Goal: Task Accomplishment & Management: Manage account settings

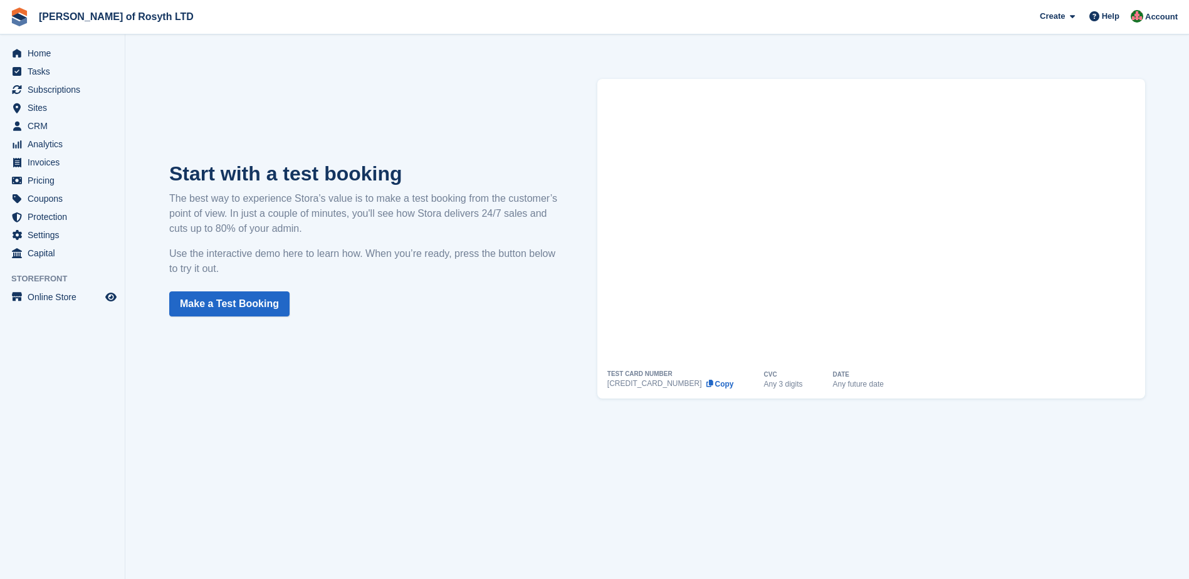
click at [467, 393] on div "Start with a test booking The best way to experience Stora’s value is to make a…" at bounding box center [657, 239] width 1026 height 370
click at [33, 109] on span "Sites" at bounding box center [65, 108] width 75 height 18
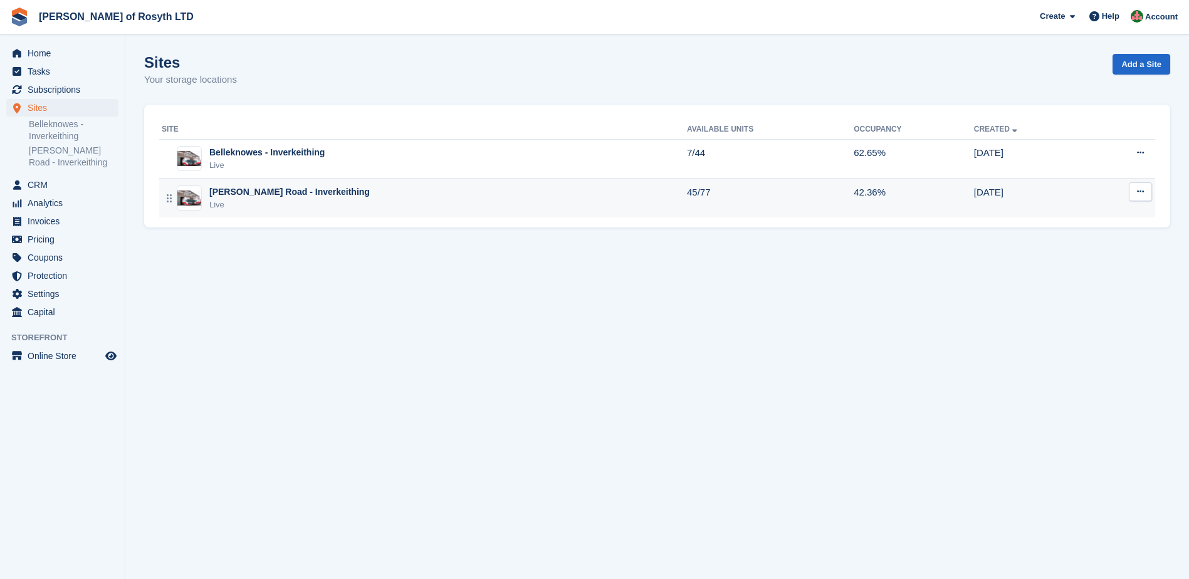
click at [226, 190] on div "[PERSON_NAME] Road - Inverkeithing" at bounding box center [289, 191] width 160 height 13
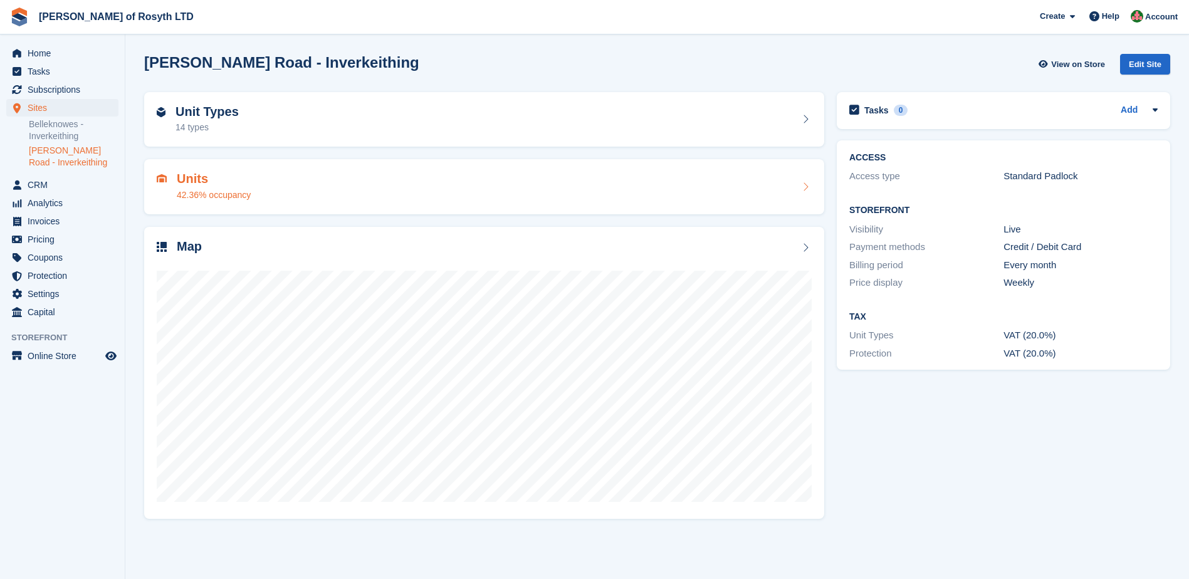
click at [803, 190] on icon at bounding box center [805, 187] width 13 height 10
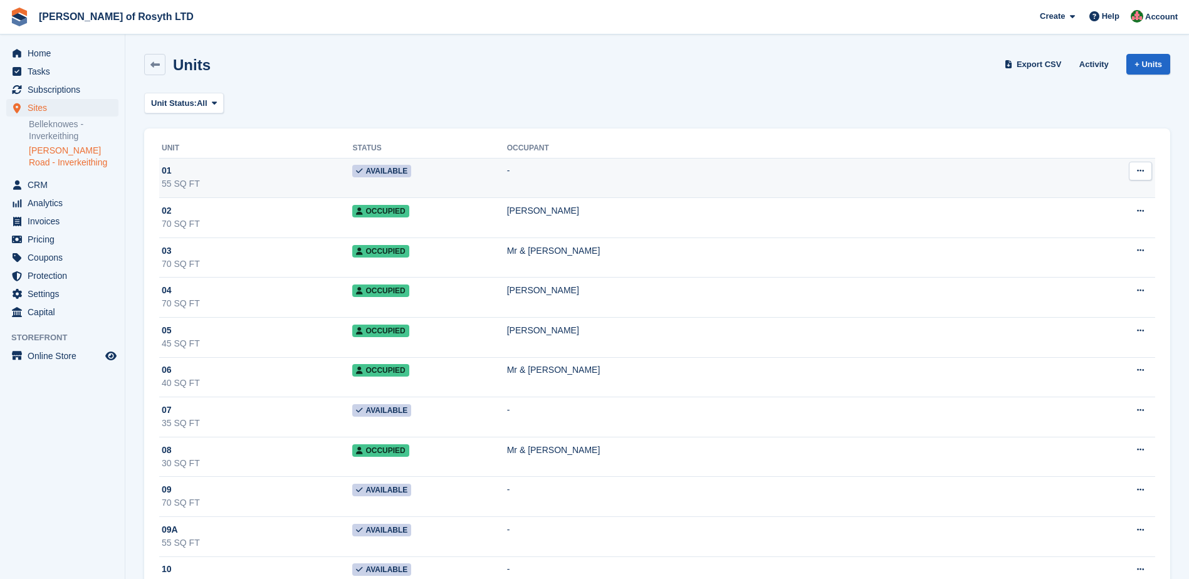
click at [1132, 176] on button at bounding box center [1139, 171] width 23 height 19
click at [1067, 194] on p "Edit unit" at bounding box center [1091, 195] width 109 height 16
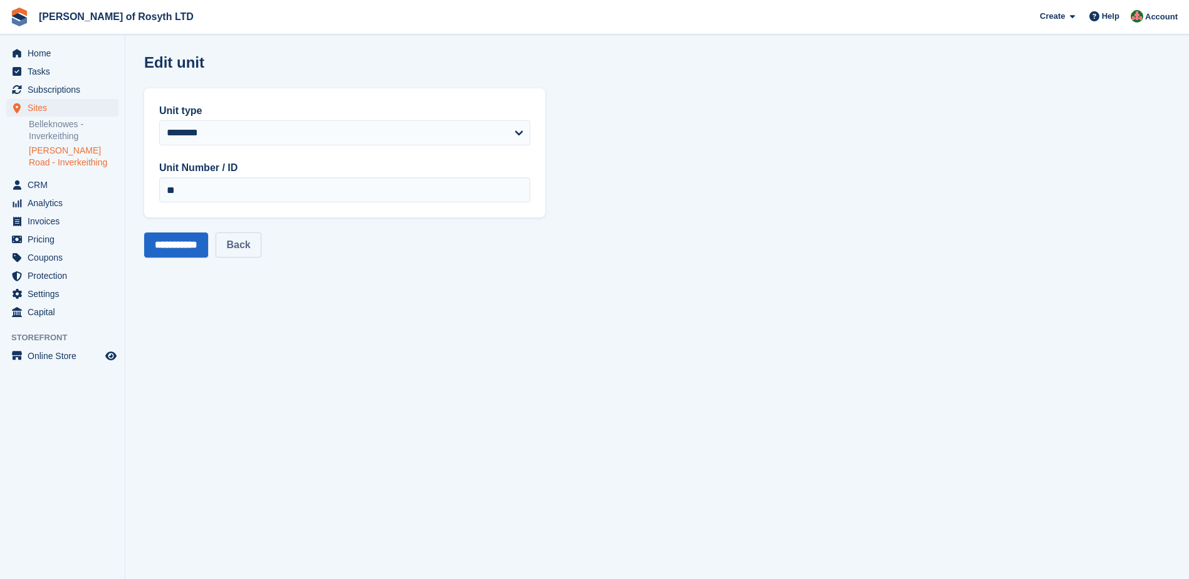
click at [243, 247] on link "Back" at bounding box center [238, 244] width 45 height 25
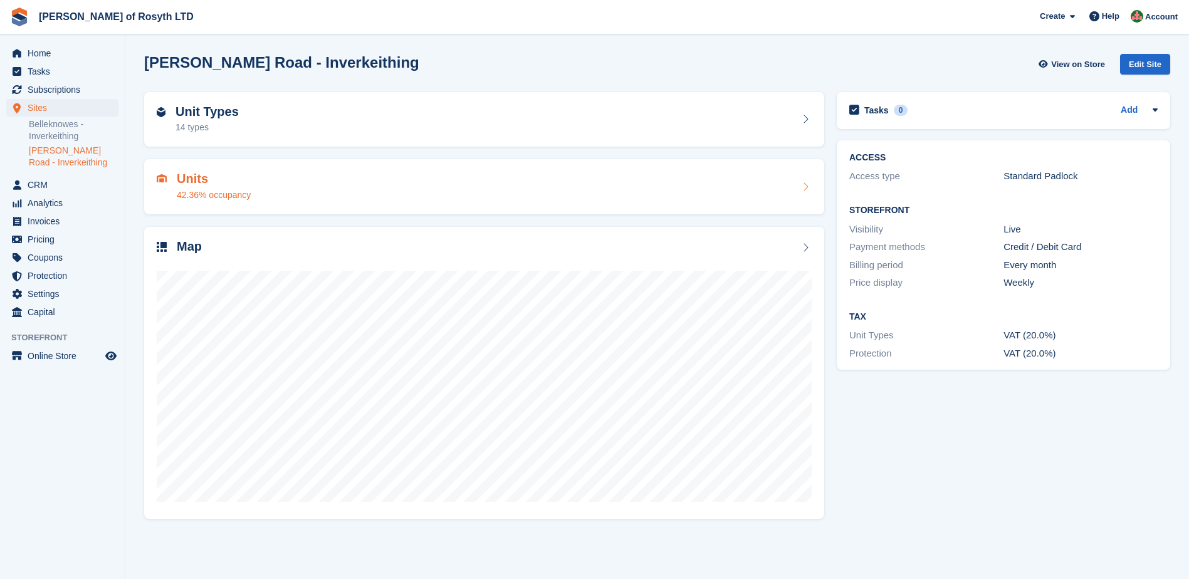
click at [808, 186] on icon at bounding box center [805, 187] width 13 height 10
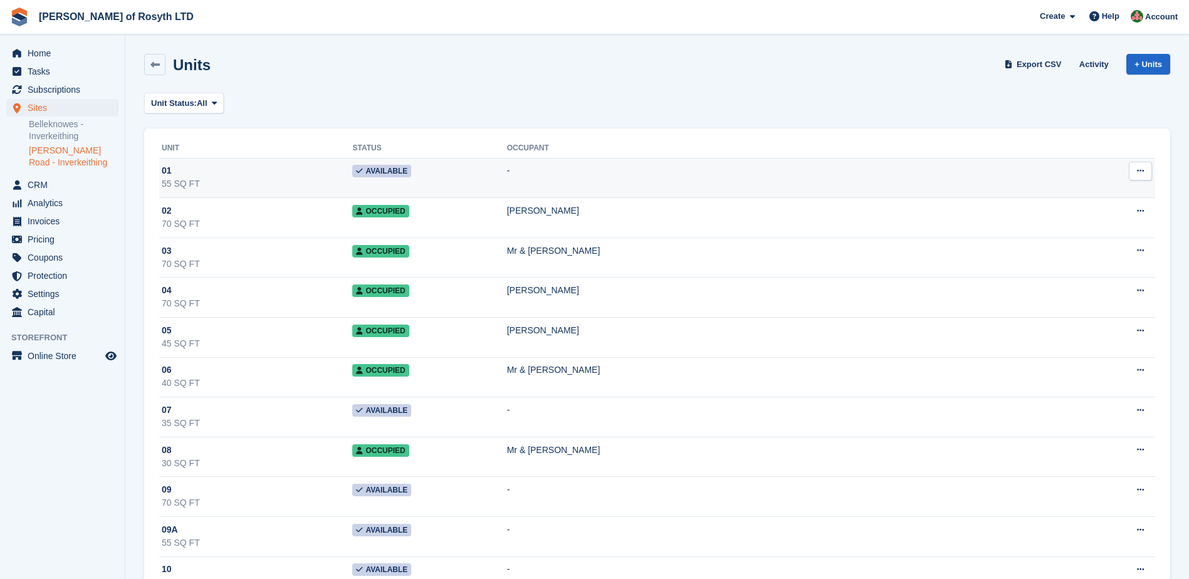
click at [1133, 168] on button at bounding box center [1139, 171] width 23 height 19
click at [1093, 211] on p "Unit activity" at bounding box center [1091, 212] width 109 height 16
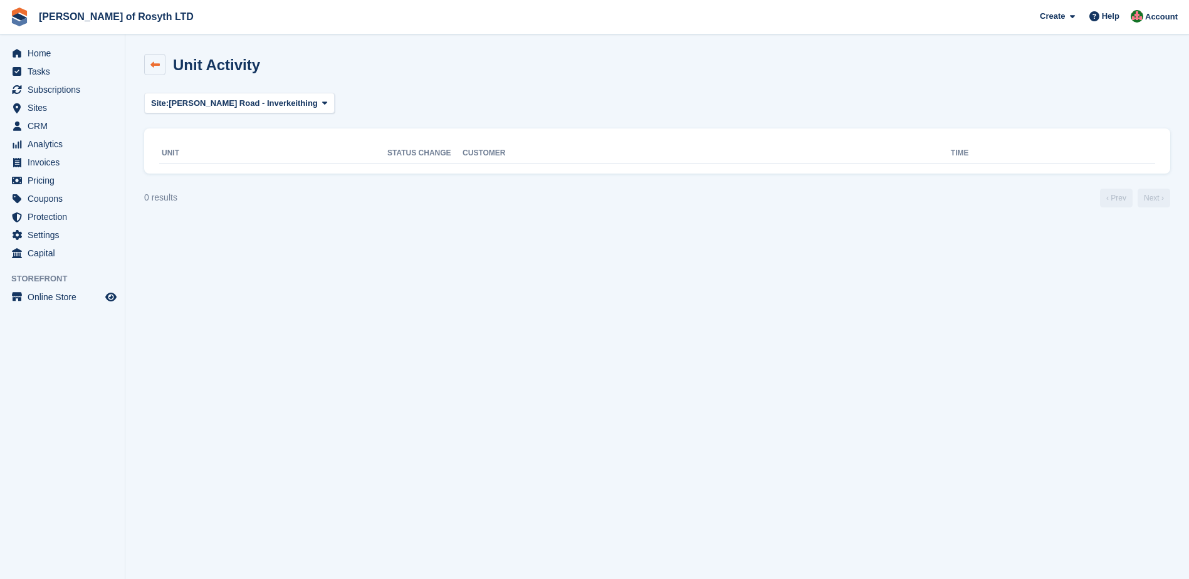
click at [152, 63] on icon at bounding box center [154, 64] width 9 height 9
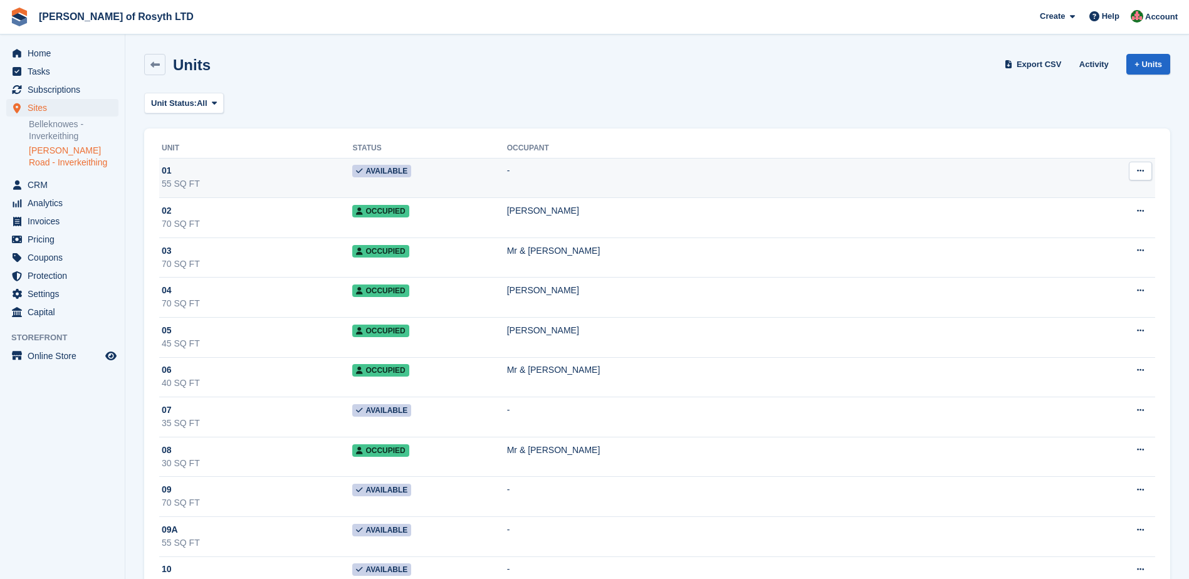
click at [1145, 174] on button at bounding box center [1139, 171] width 23 height 19
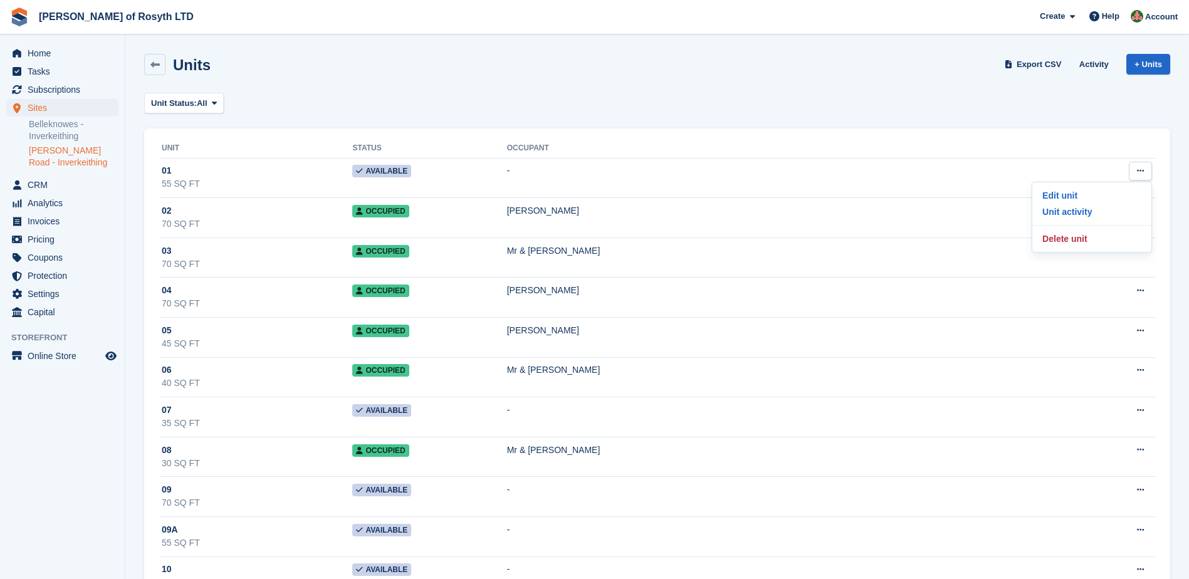
click at [1071, 84] on div "Units Export CSV Activity + Units" at bounding box center [657, 67] width 1038 height 39
click at [1095, 61] on link "Activity" at bounding box center [1093, 64] width 39 height 21
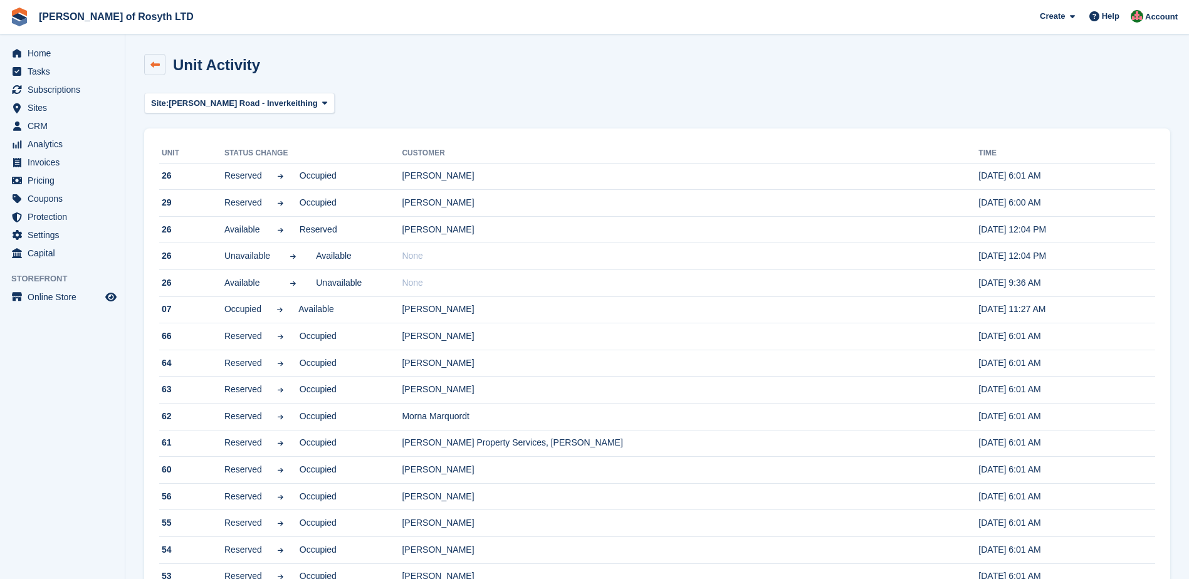
click at [156, 67] on icon at bounding box center [154, 64] width 9 height 9
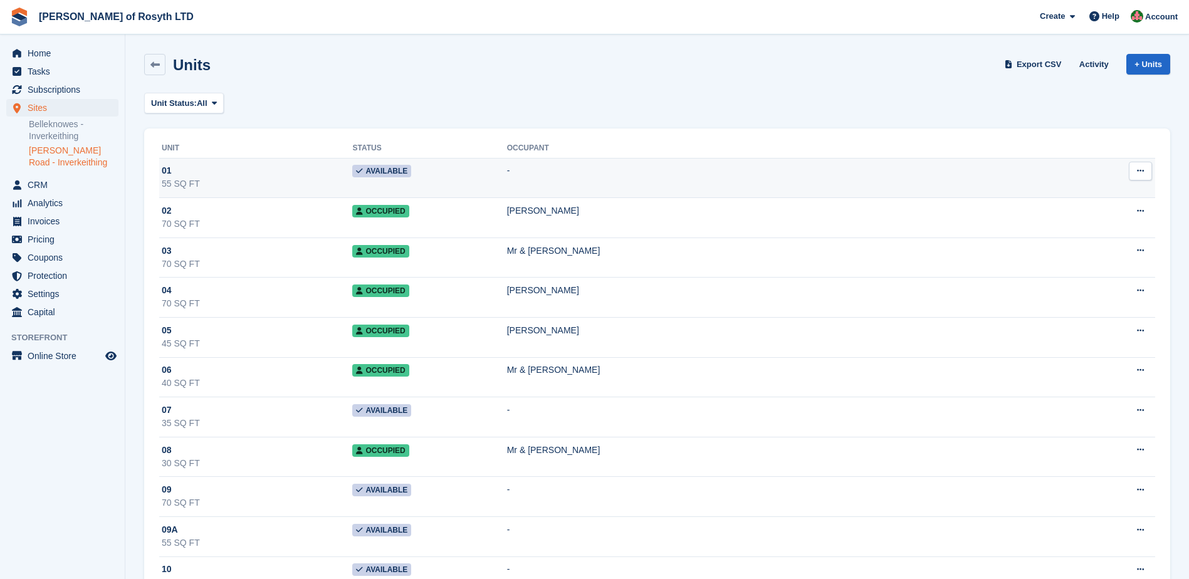
click at [408, 165] on span "Available" at bounding box center [381, 171] width 59 height 13
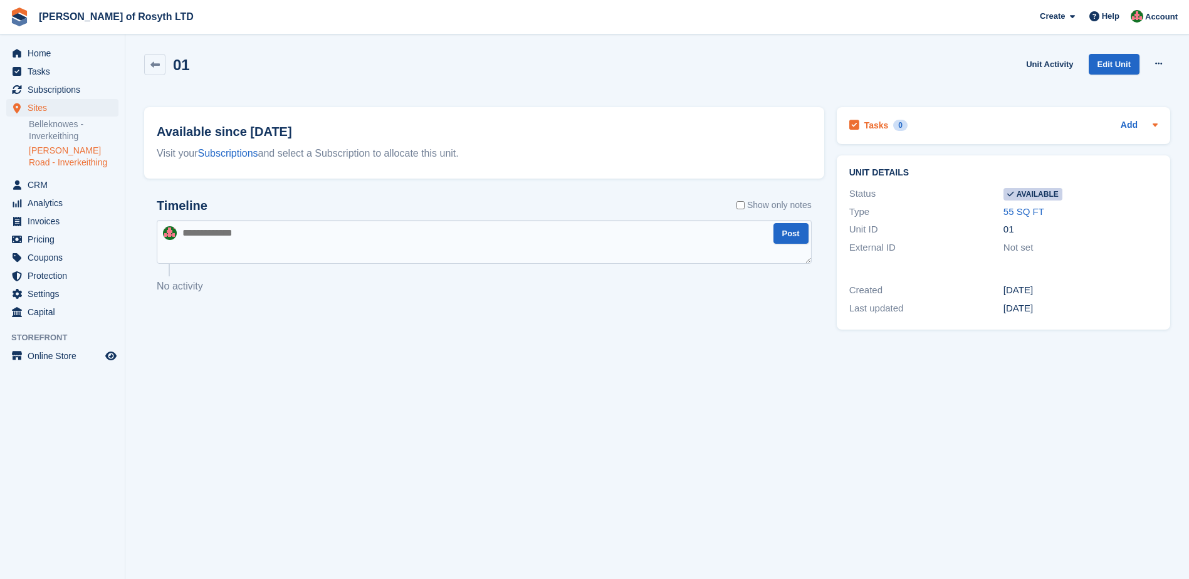
click at [1152, 124] on icon at bounding box center [1155, 125] width 10 height 10
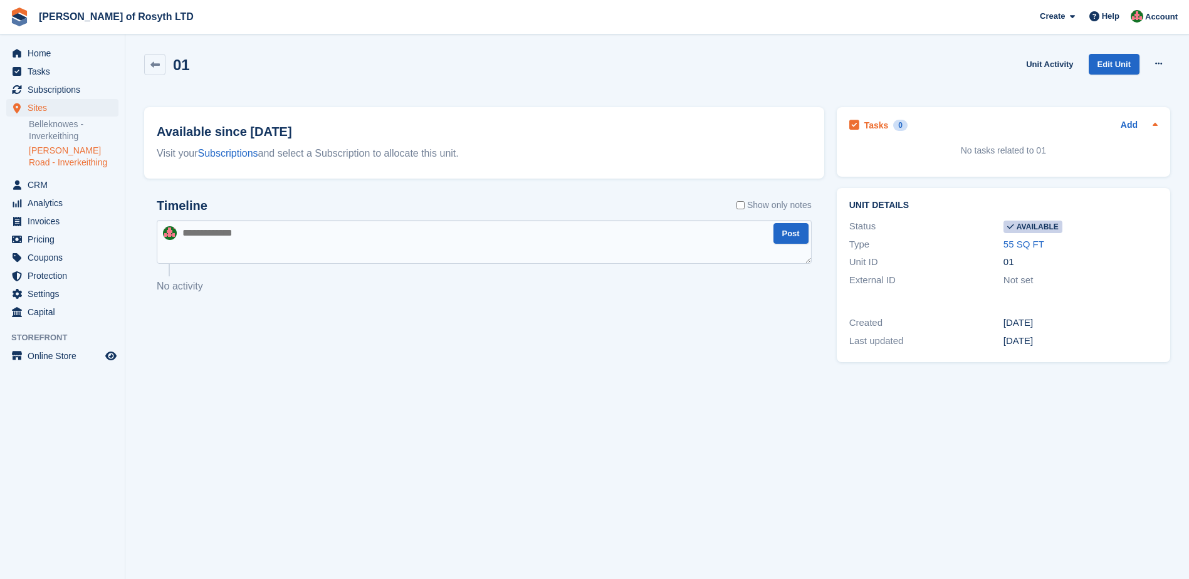
click at [1155, 124] on icon at bounding box center [1154, 124] width 5 height 3
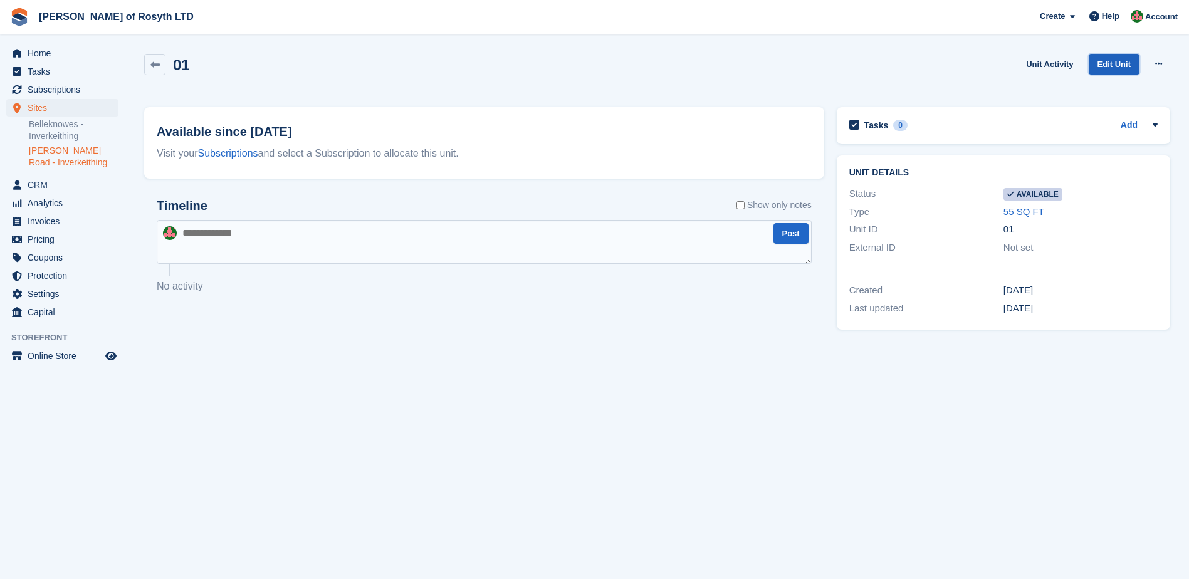
click at [1107, 65] on link "Edit Unit" at bounding box center [1113, 64] width 51 height 21
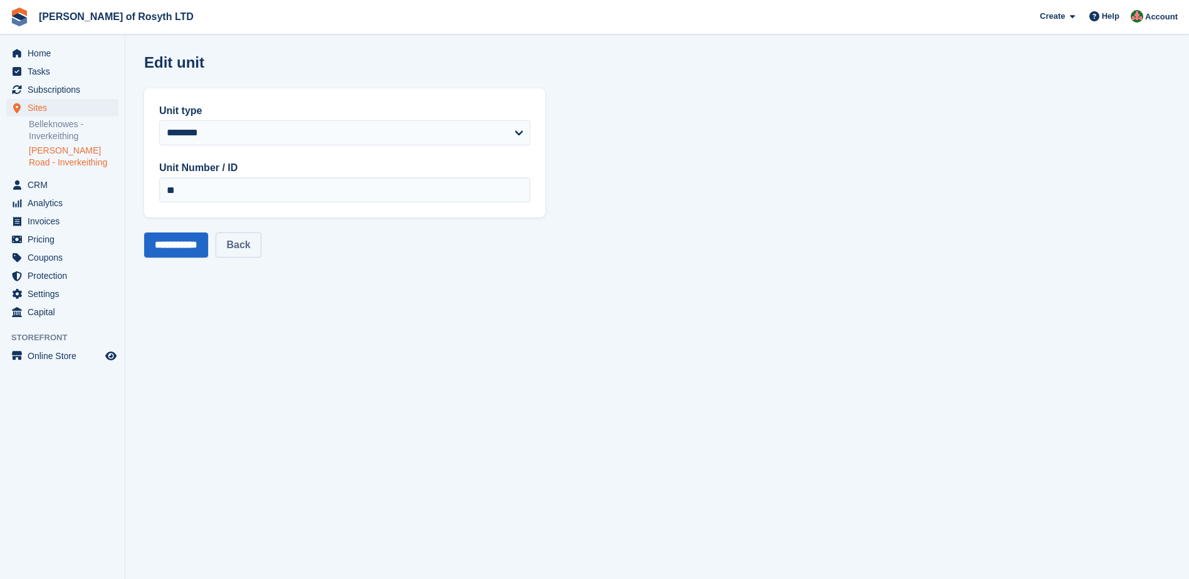
click at [253, 249] on link "Back" at bounding box center [238, 244] width 45 height 25
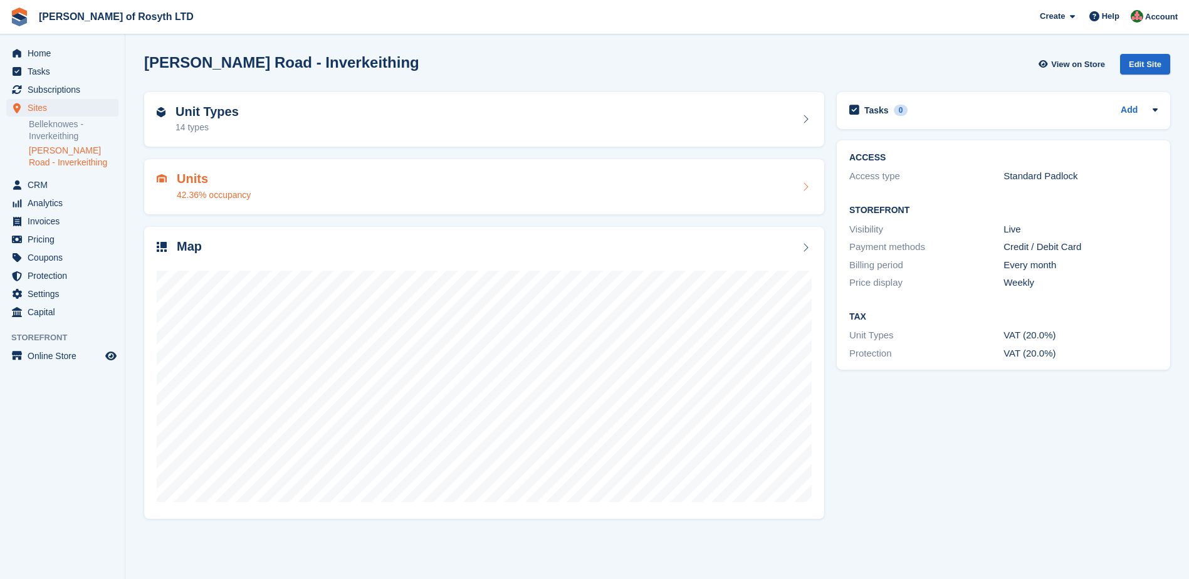
click at [803, 195] on div "Units 42.36% occupancy" at bounding box center [484, 187] width 655 height 30
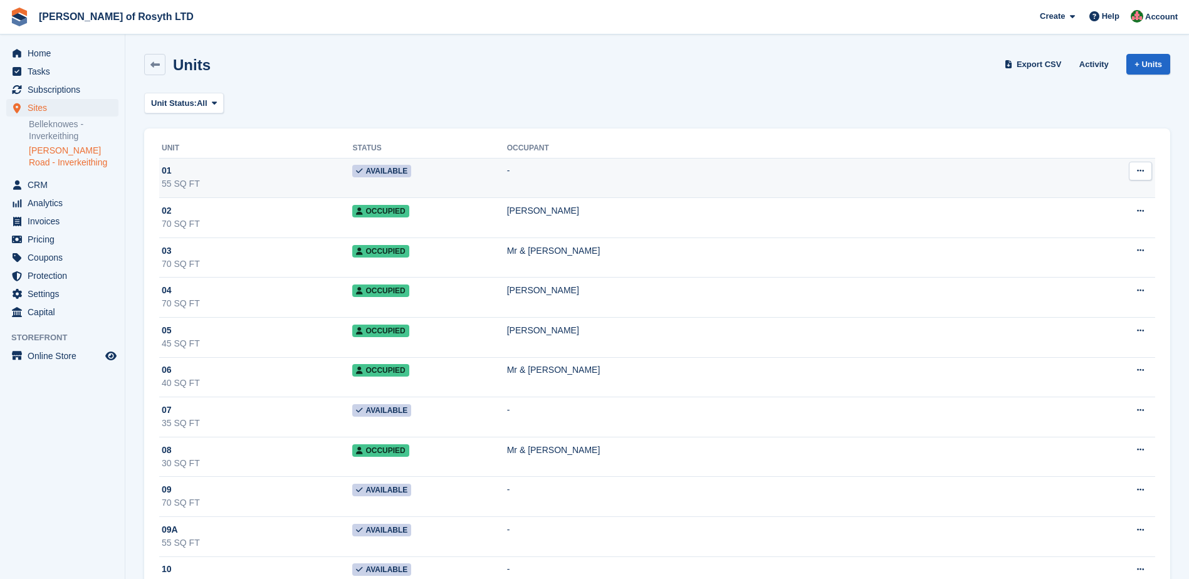
click at [411, 169] on span "Available" at bounding box center [381, 171] width 59 height 13
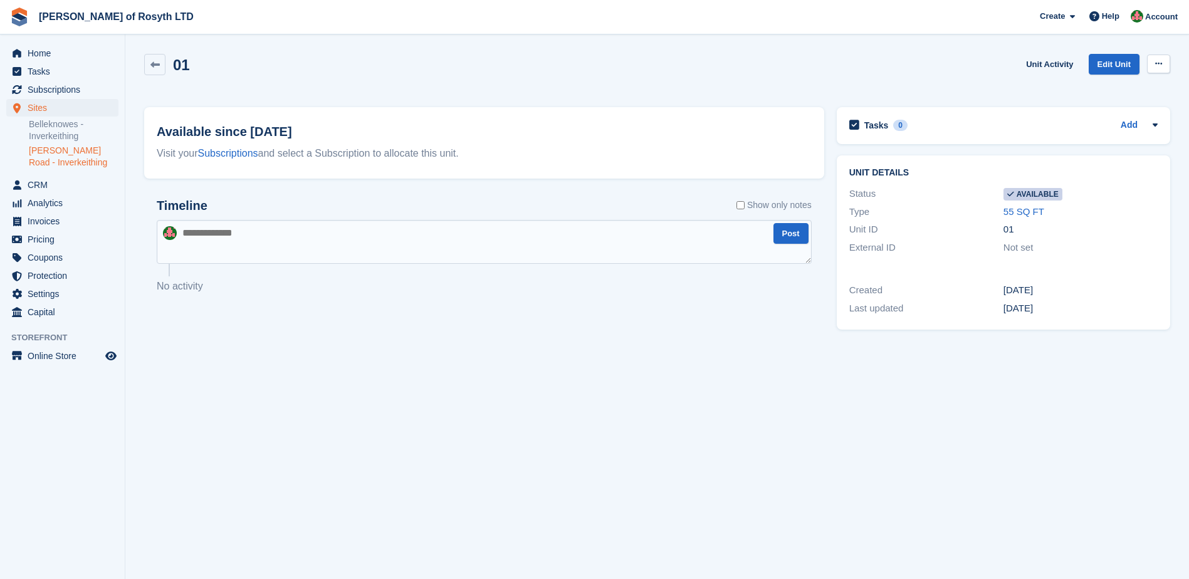
click at [1164, 70] on button at bounding box center [1158, 64] width 23 height 19
click at [1096, 85] on p "Make unavailable" at bounding box center [1109, 88] width 109 height 16
click at [264, 229] on textarea at bounding box center [484, 242] width 655 height 44
type textarea "**********"
click at [796, 237] on button "Post" at bounding box center [790, 233] width 35 height 21
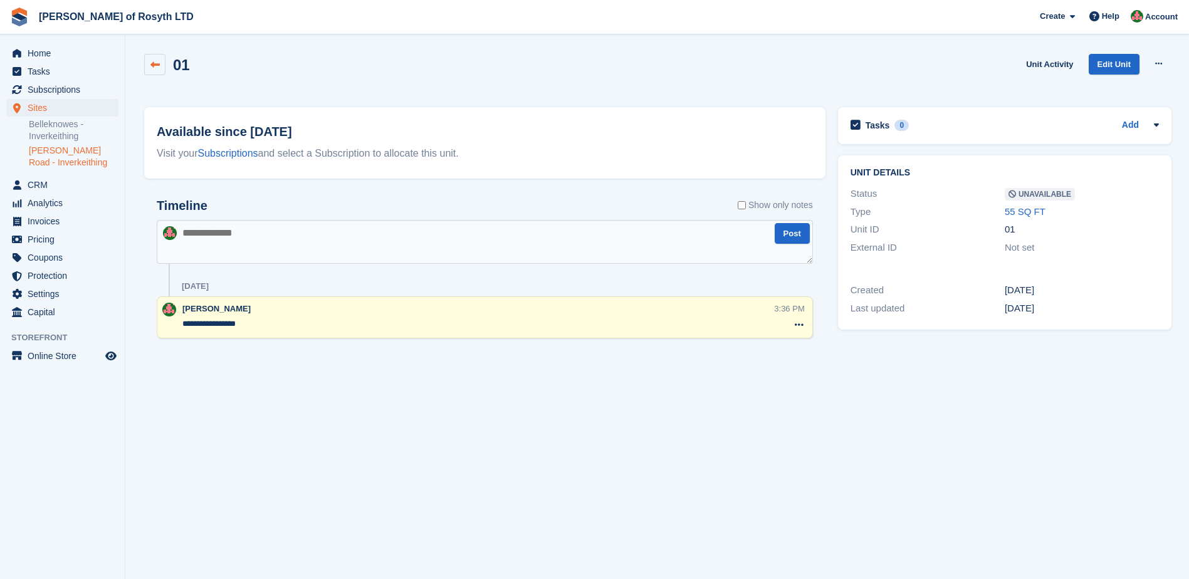
click at [161, 61] on link at bounding box center [154, 64] width 21 height 21
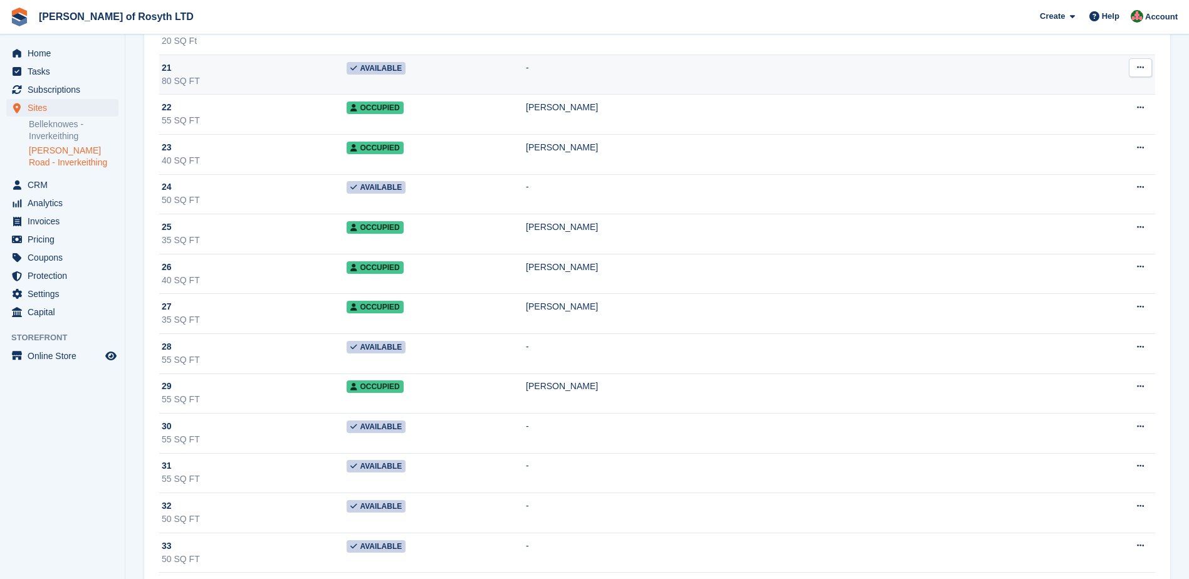
scroll to position [1065, 0]
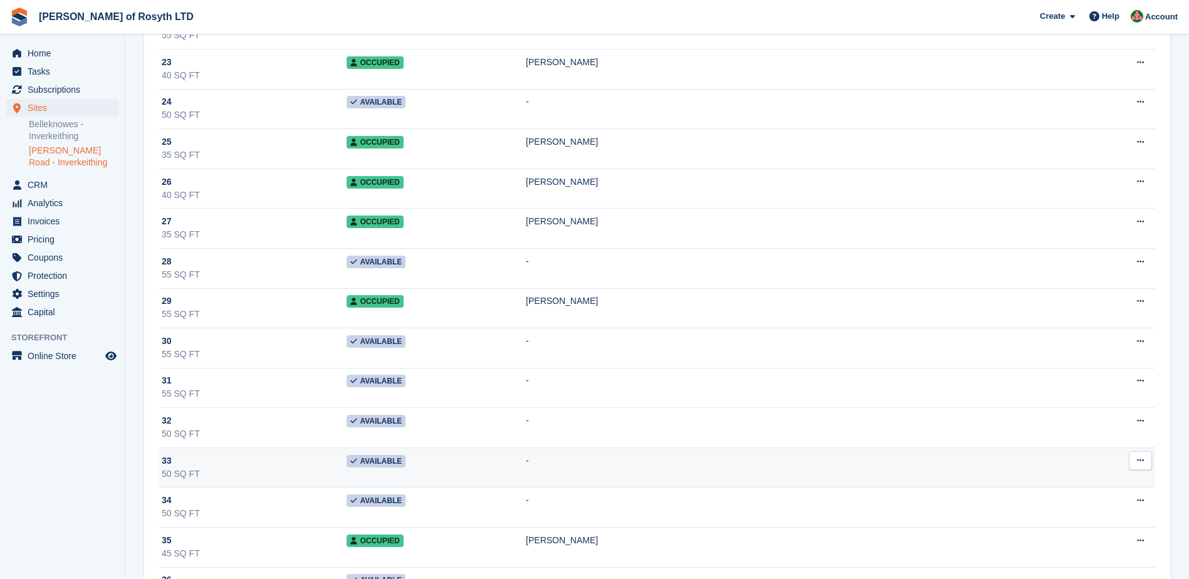
click at [405, 461] on span "Available" at bounding box center [375, 461] width 59 height 13
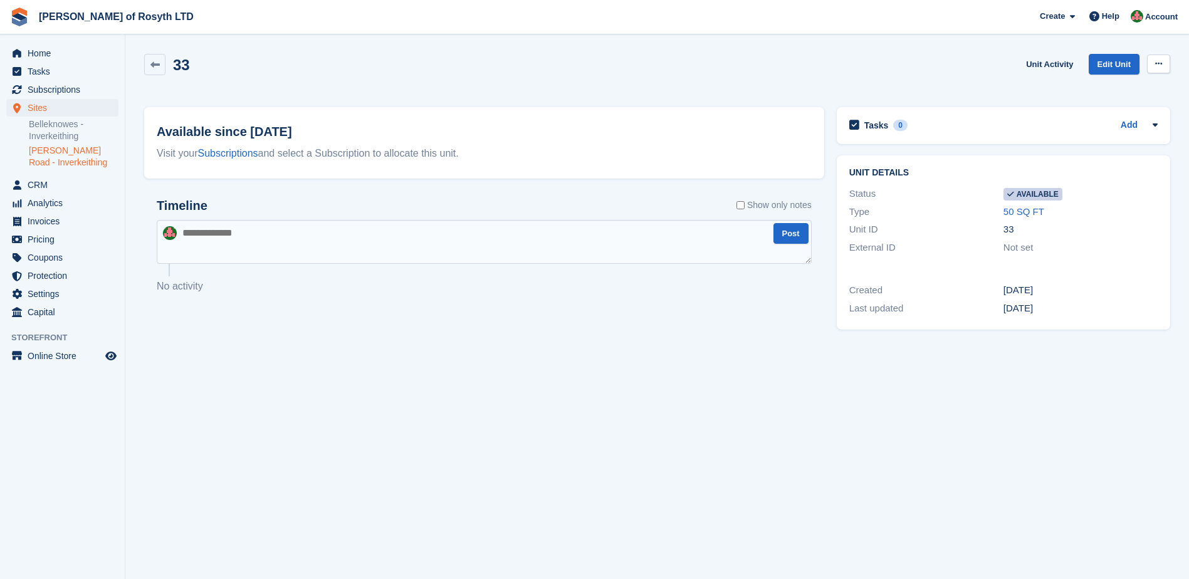
click at [1151, 56] on button at bounding box center [1158, 64] width 23 height 19
click at [1113, 88] on p "Make unavailable" at bounding box center [1109, 88] width 109 height 16
click at [219, 241] on textarea at bounding box center [484, 242] width 655 height 44
type textarea "**********"
click at [788, 229] on button "Post" at bounding box center [790, 233] width 35 height 21
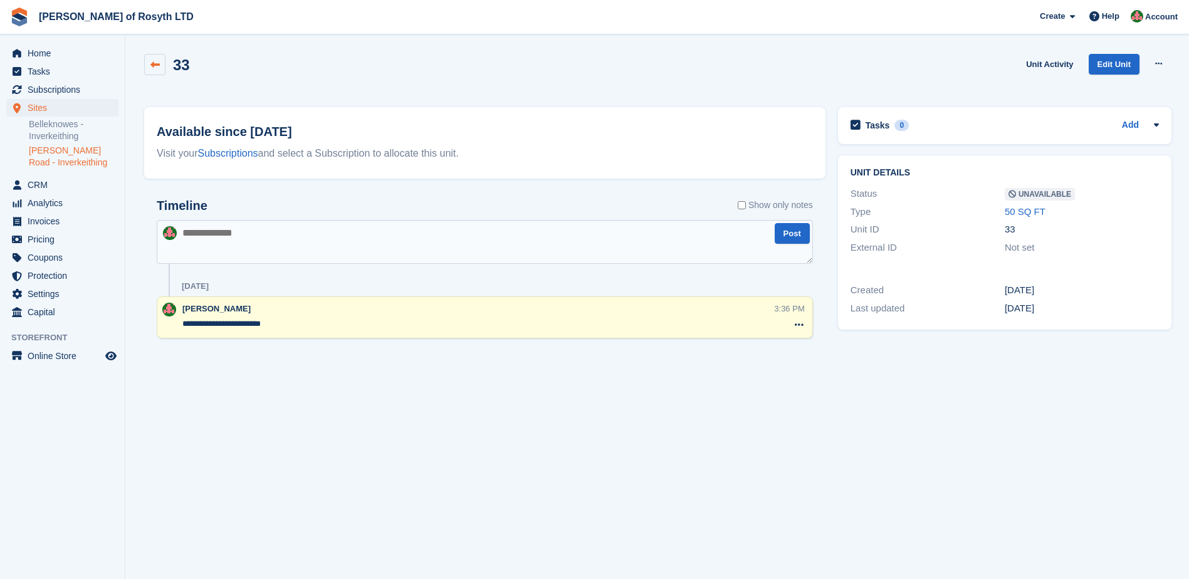
click at [151, 61] on icon at bounding box center [154, 64] width 9 height 9
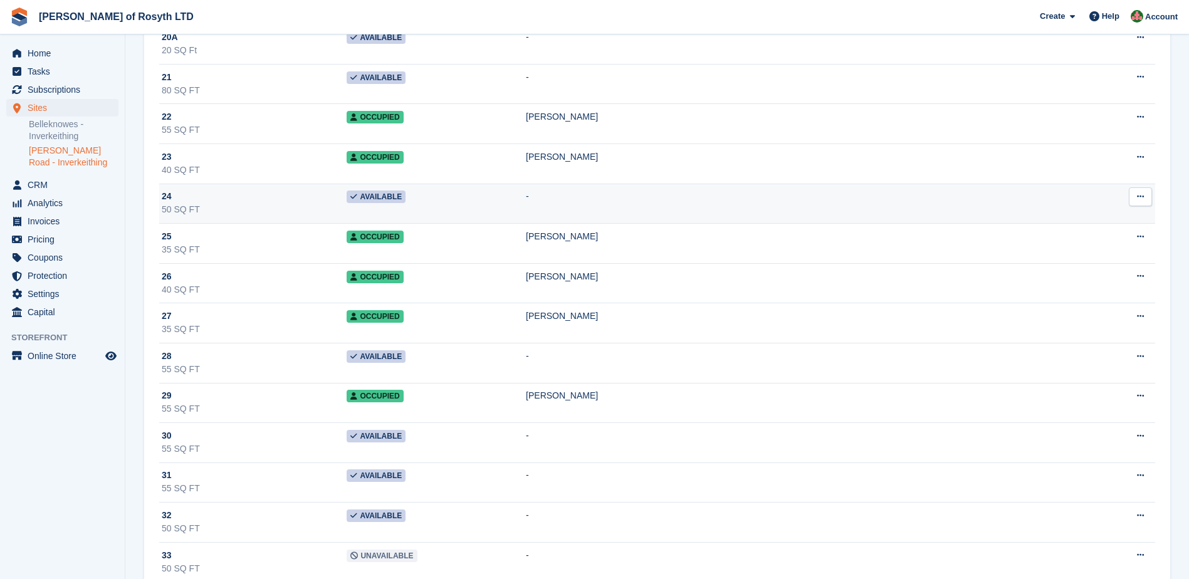
scroll to position [1002, 0]
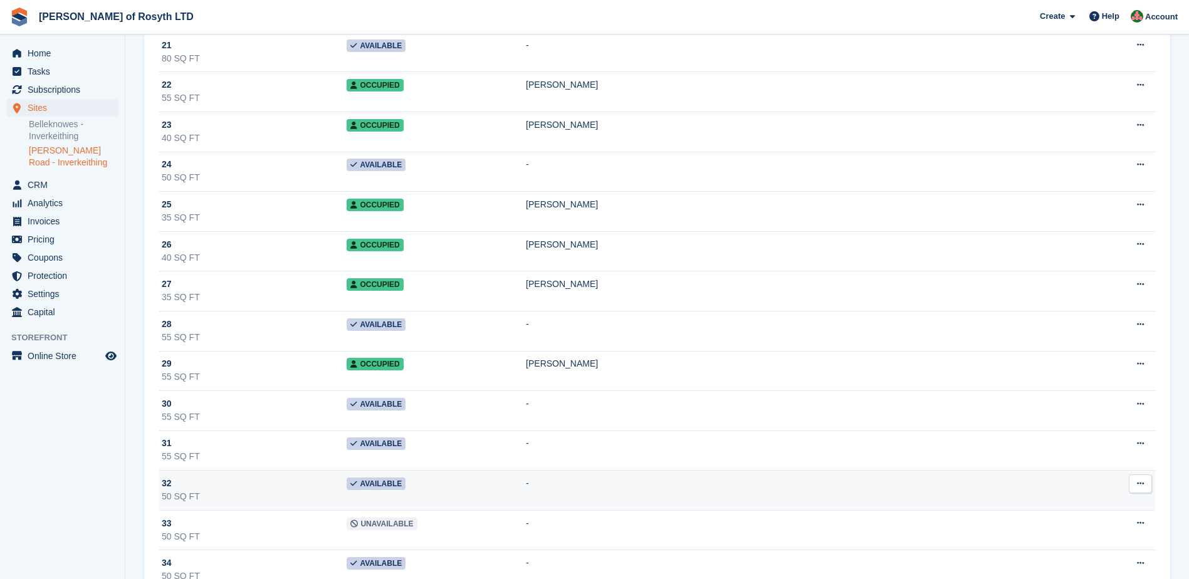
click at [405, 486] on span "Available" at bounding box center [375, 483] width 59 height 13
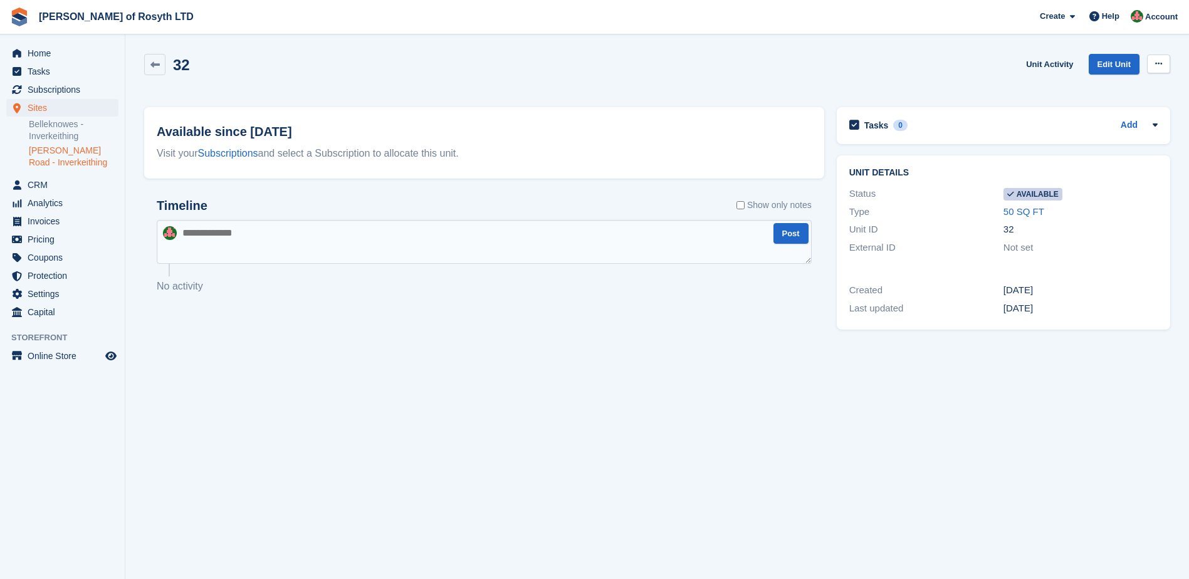
click at [1160, 63] on icon at bounding box center [1158, 64] width 7 height 8
click at [1125, 83] on p "Make unavailable" at bounding box center [1109, 88] width 109 height 16
click at [297, 223] on textarea at bounding box center [484, 242] width 655 height 44
type textarea "**********"
click at [796, 234] on button "Post" at bounding box center [790, 233] width 35 height 21
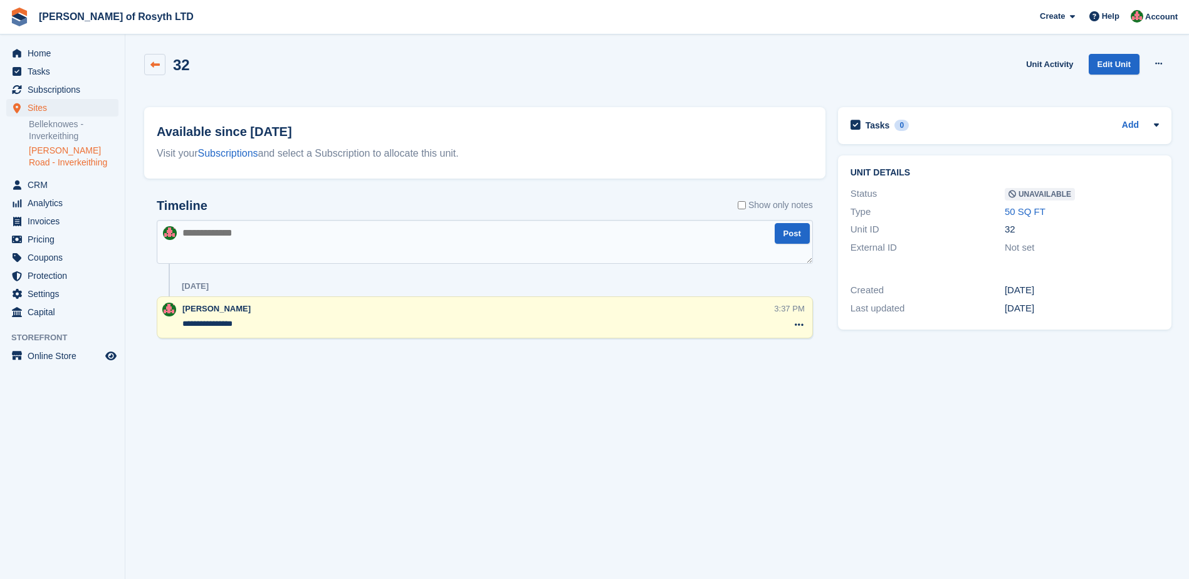
click at [148, 55] on link at bounding box center [154, 64] width 21 height 21
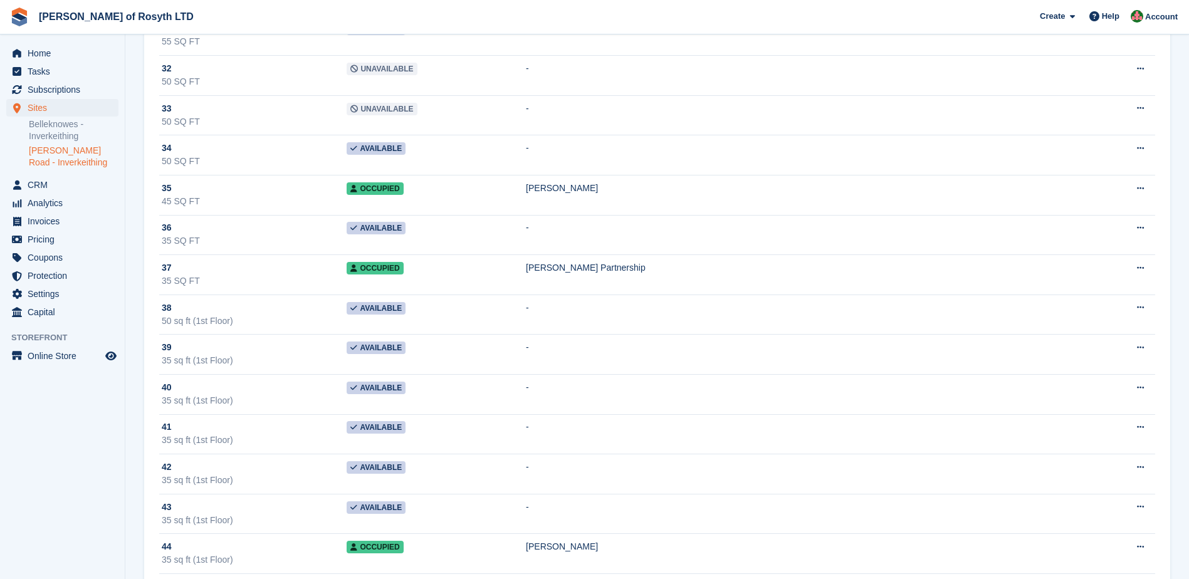
scroll to position [1441, 0]
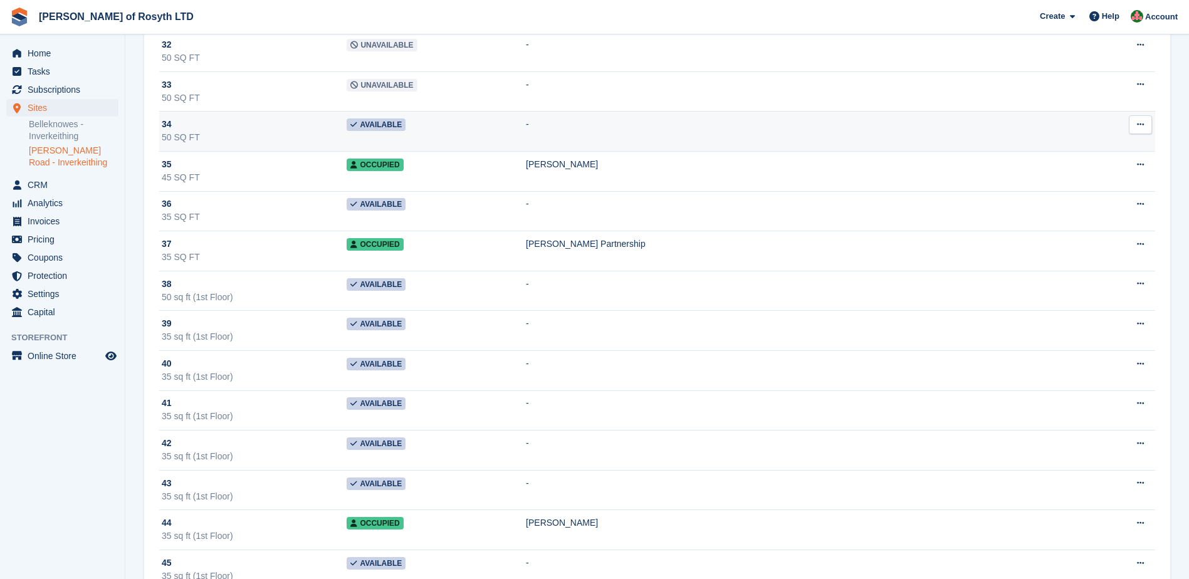
click at [405, 125] on span "Available" at bounding box center [375, 124] width 59 height 13
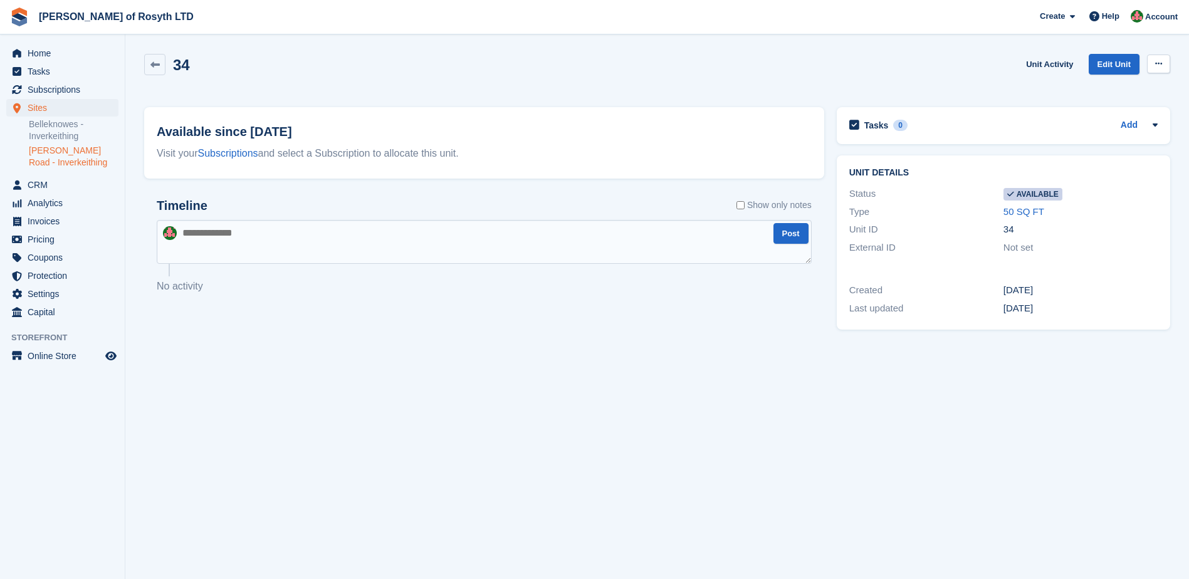
click at [1160, 65] on icon at bounding box center [1158, 64] width 7 height 8
click at [1113, 93] on p "Make unavailable" at bounding box center [1109, 88] width 109 height 16
click at [185, 236] on textarea at bounding box center [484, 242] width 655 height 44
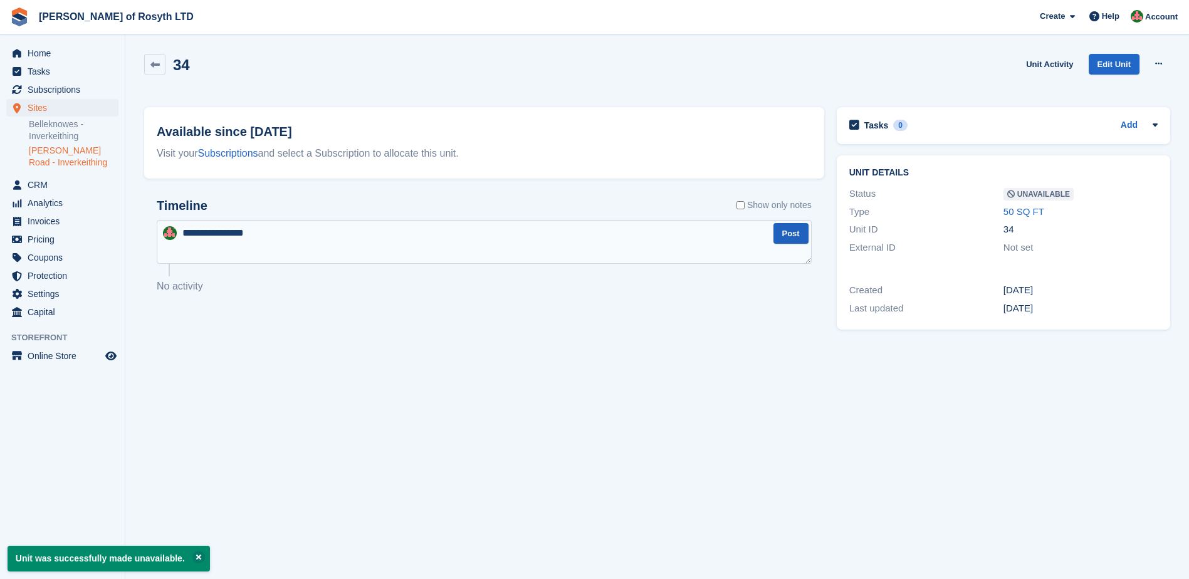
type textarea "**********"
click at [786, 233] on button "Post" at bounding box center [790, 233] width 35 height 21
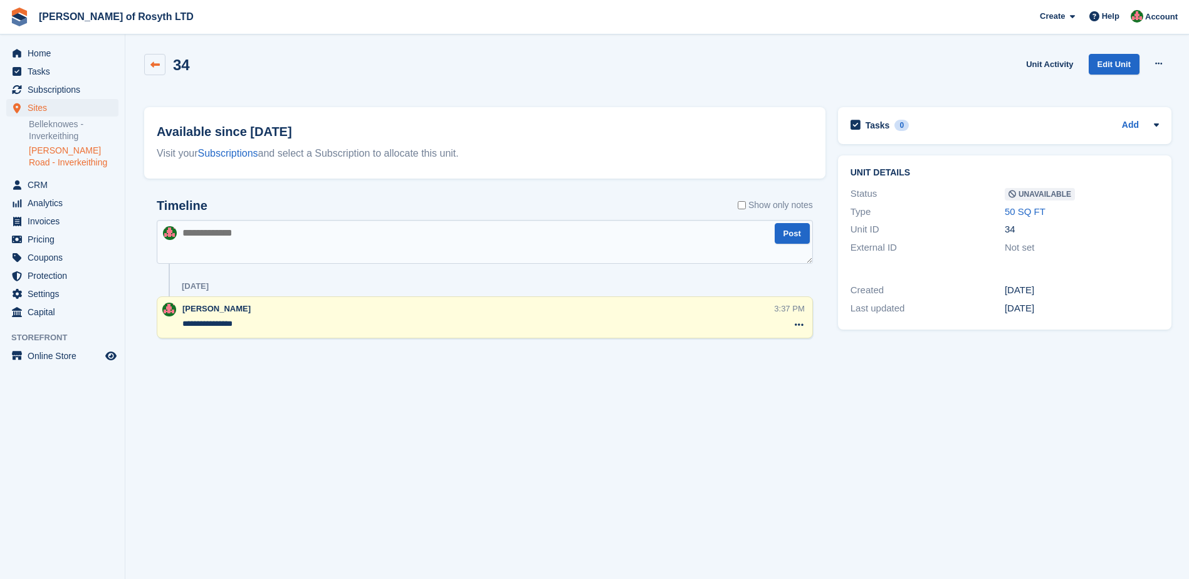
click at [162, 70] on link at bounding box center [154, 64] width 21 height 21
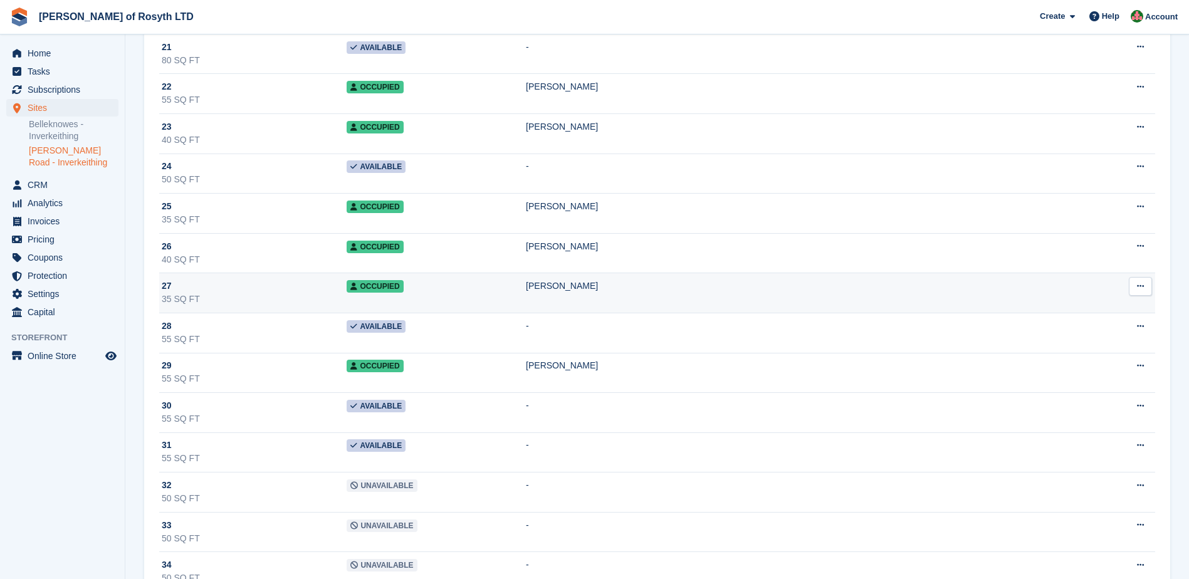
scroll to position [1002, 0]
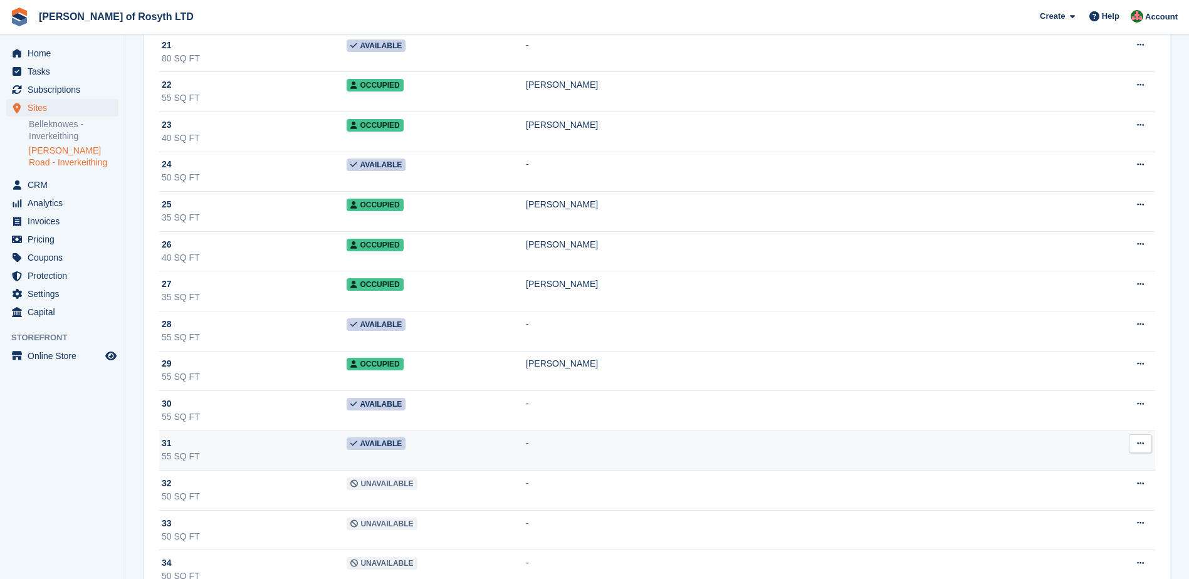
click at [400, 447] on span "Available" at bounding box center [375, 443] width 59 height 13
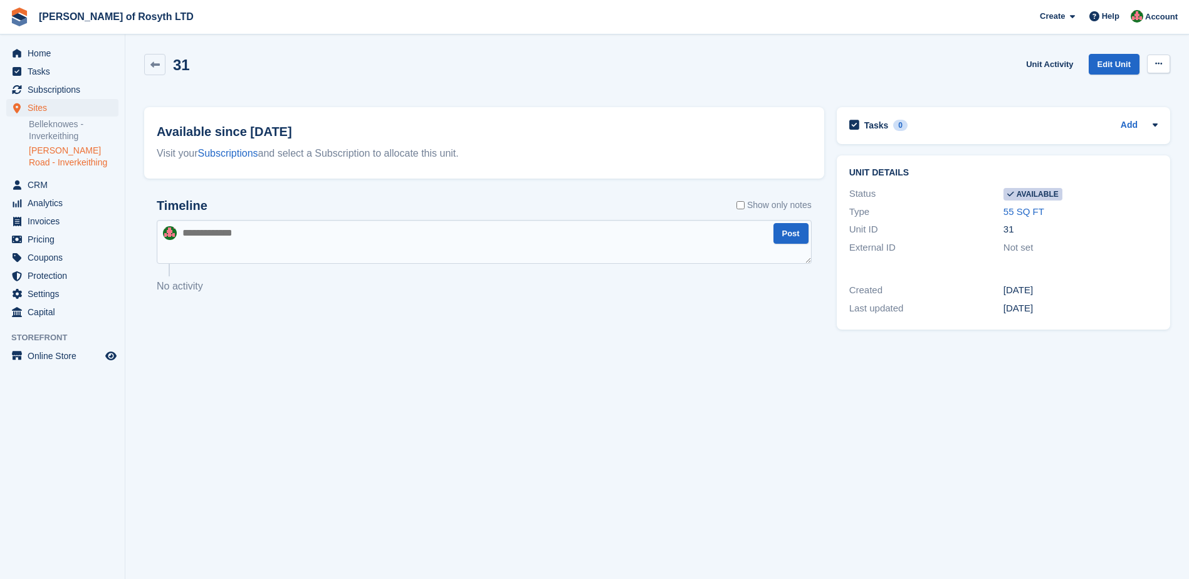
click at [1158, 59] on button at bounding box center [1158, 64] width 23 height 19
click at [1109, 83] on p "Make unavailable" at bounding box center [1109, 88] width 109 height 16
click at [348, 241] on textarea at bounding box center [484, 242] width 655 height 44
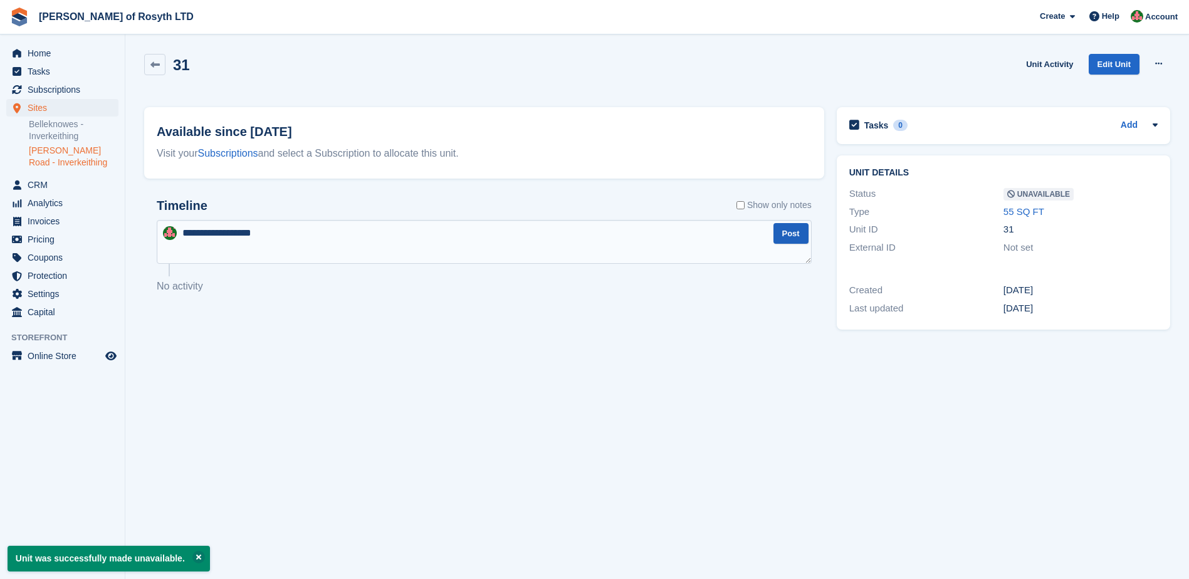
type textarea "**********"
click at [790, 233] on button "Post" at bounding box center [790, 233] width 35 height 21
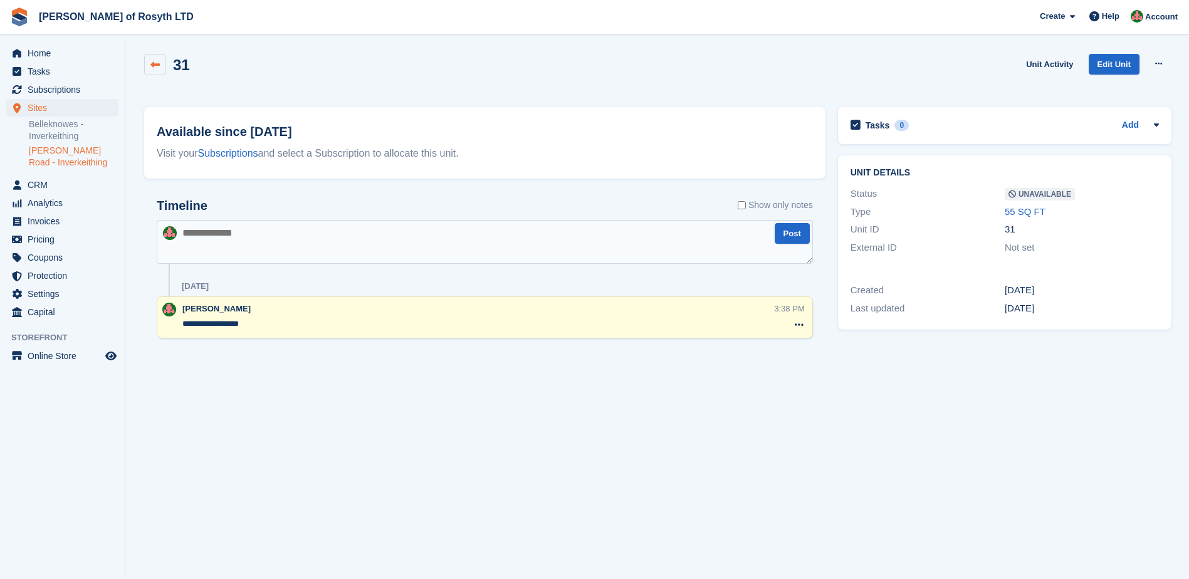
click at [160, 63] on link at bounding box center [154, 64] width 21 height 21
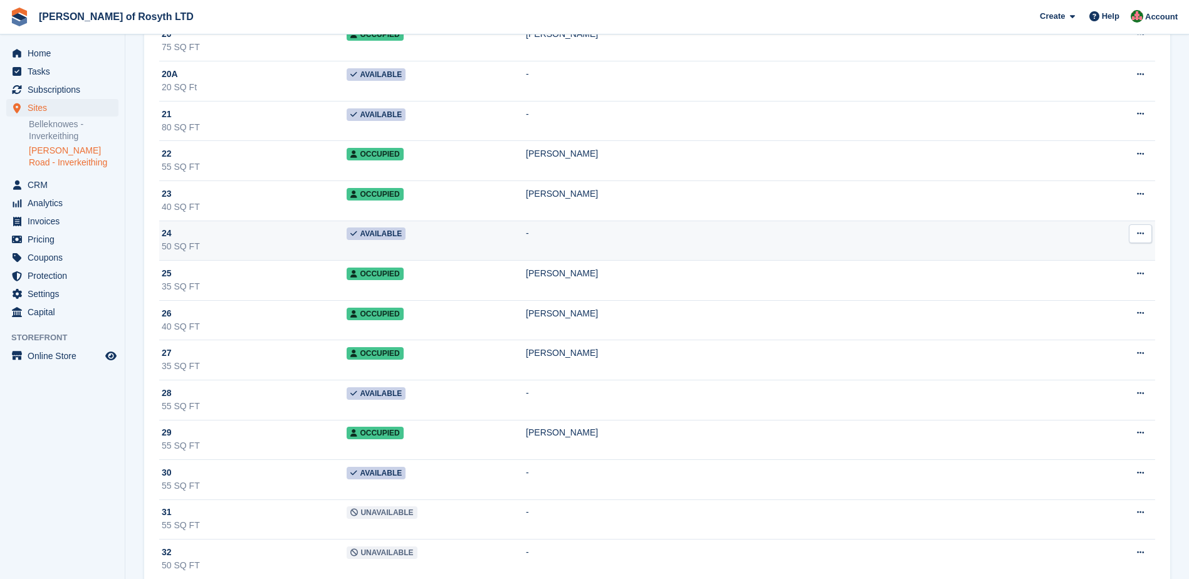
scroll to position [940, 0]
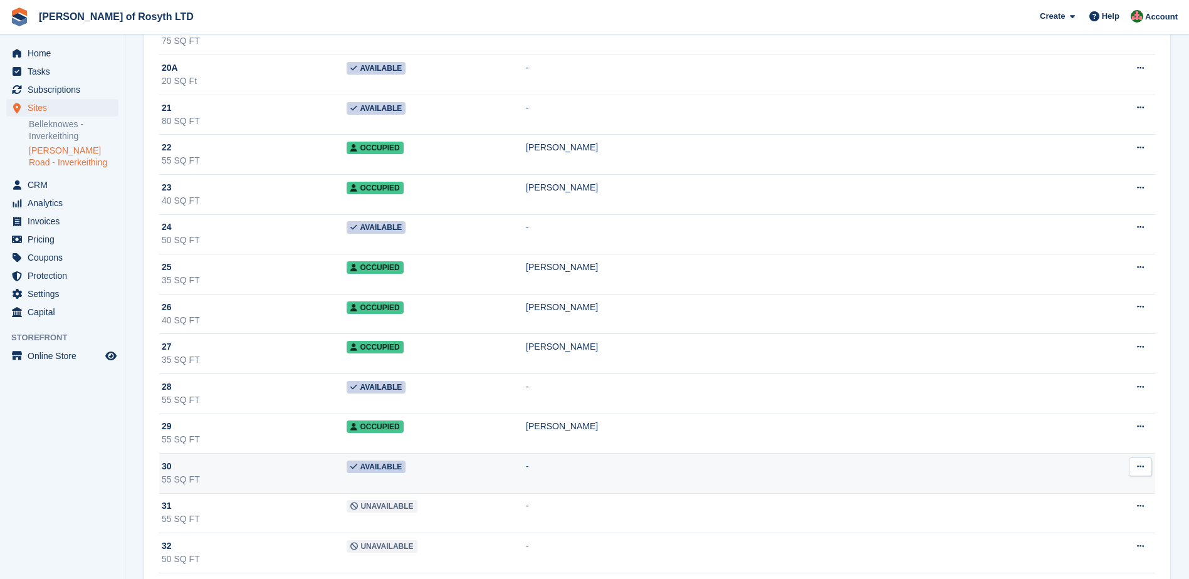
click at [405, 466] on span "Available" at bounding box center [375, 467] width 59 height 13
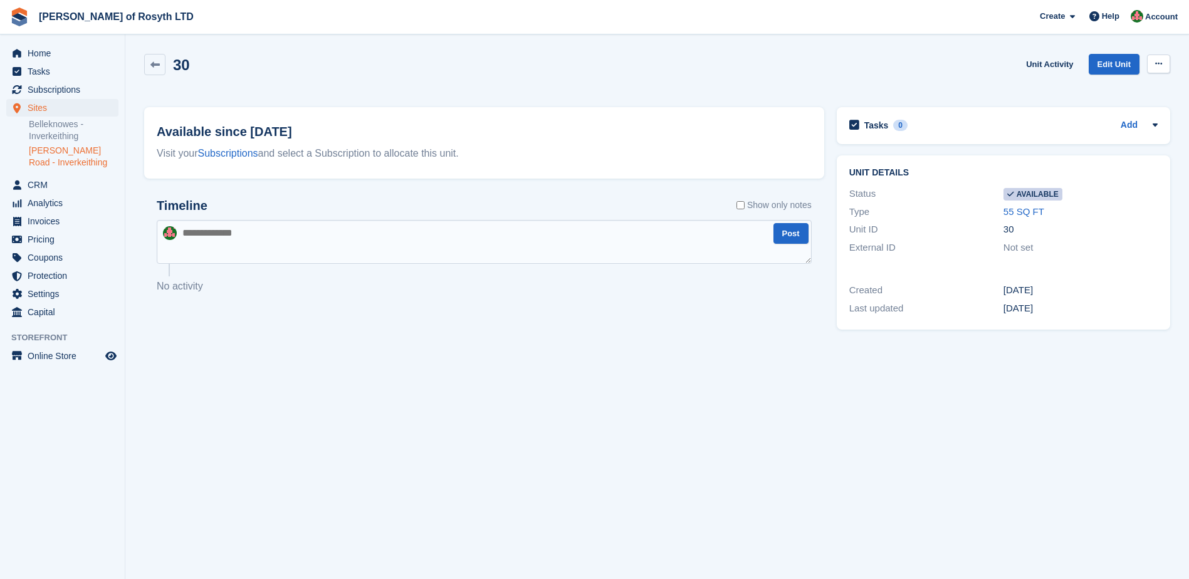
click at [1163, 64] on button at bounding box center [1158, 64] width 23 height 19
click at [1097, 88] on p "Make unavailable" at bounding box center [1109, 88] width 109 height 16
click at [364, 236] on textarea at bounding box center [484, 242] width 655 height 44
type textarea "**********"
click at [788, 237] on button "Post" at bounding box center [790, 233] width 35 height 21
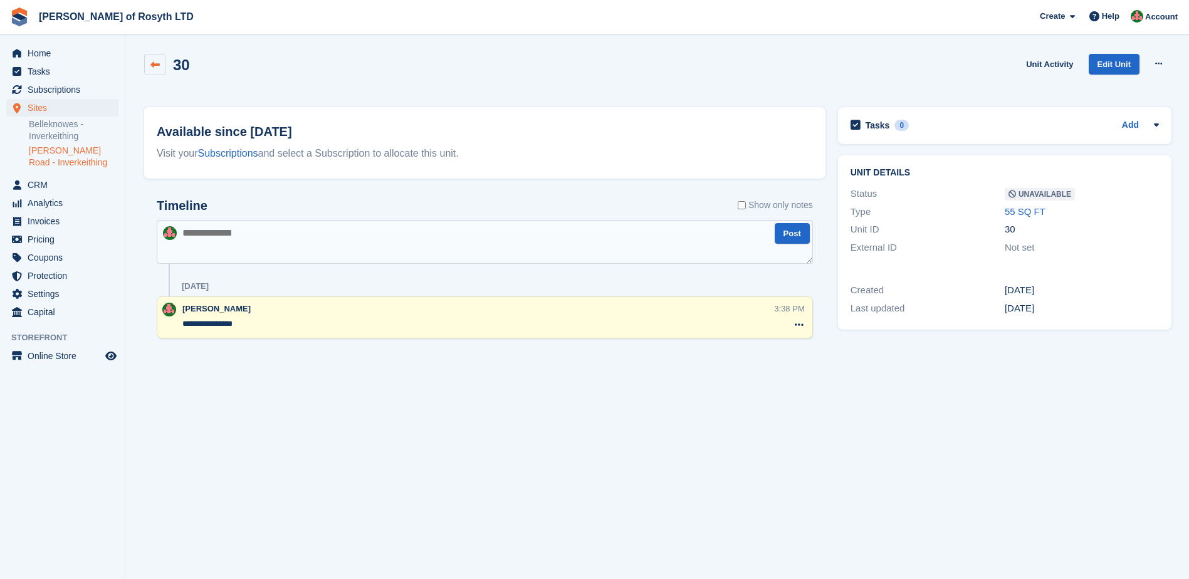
click at [154, 63] on icon at bounding box center [154, 64] width 9 height 9
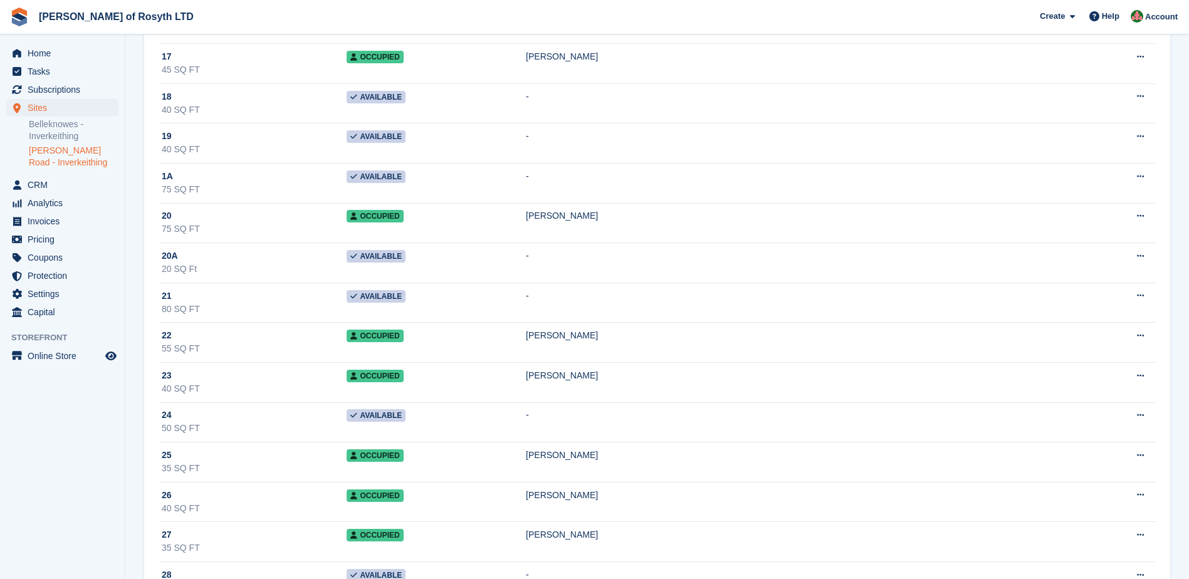
scroll to position [814, 0]
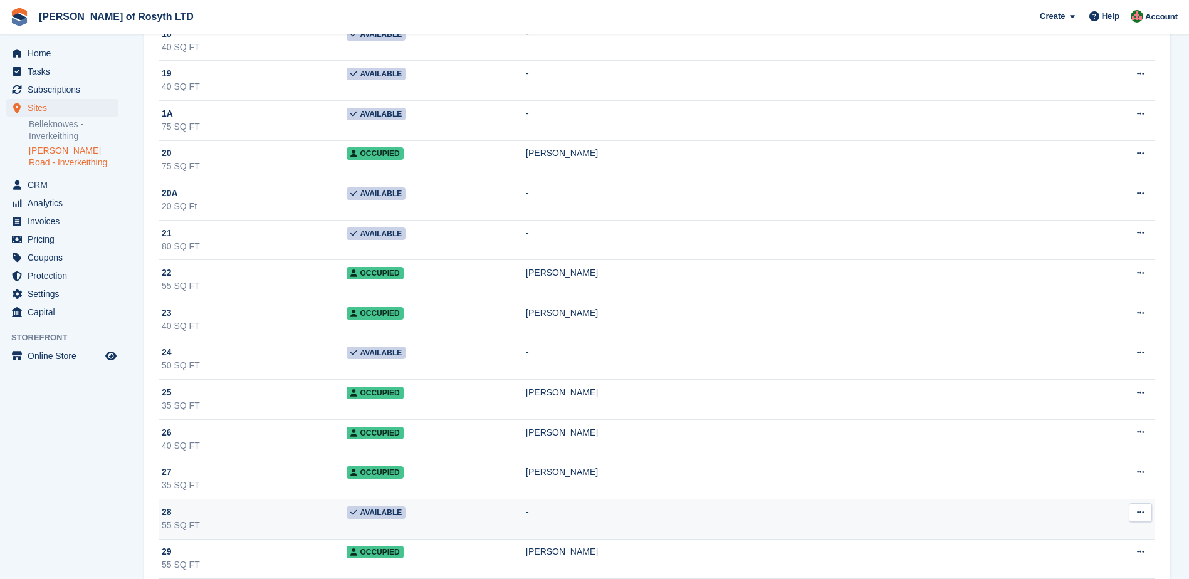
click at [404, 509] on span "Available" at bounding box center [375, 512] width 59 height 13
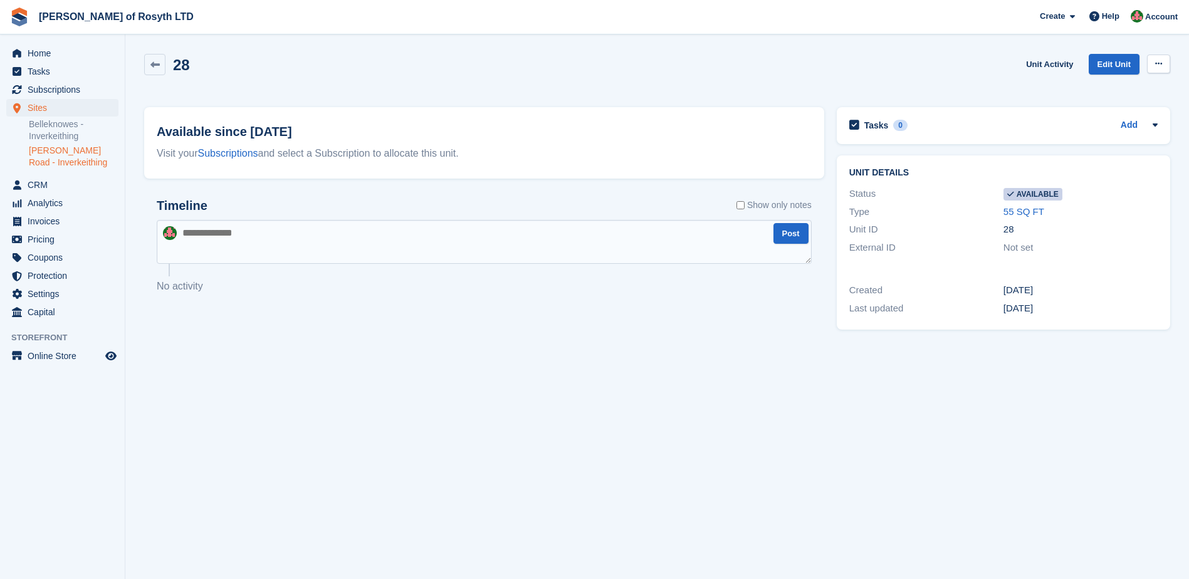
click at [1165, 63] on button at bounding box center [1158, 64] width 23 height 19
click at [1080, 85] on p "Make unavailable" at bounding box center [1109, 88] width 109 height 16
click at [280, 234] on textarea at bounding box center [484, 242] width 655 height 44
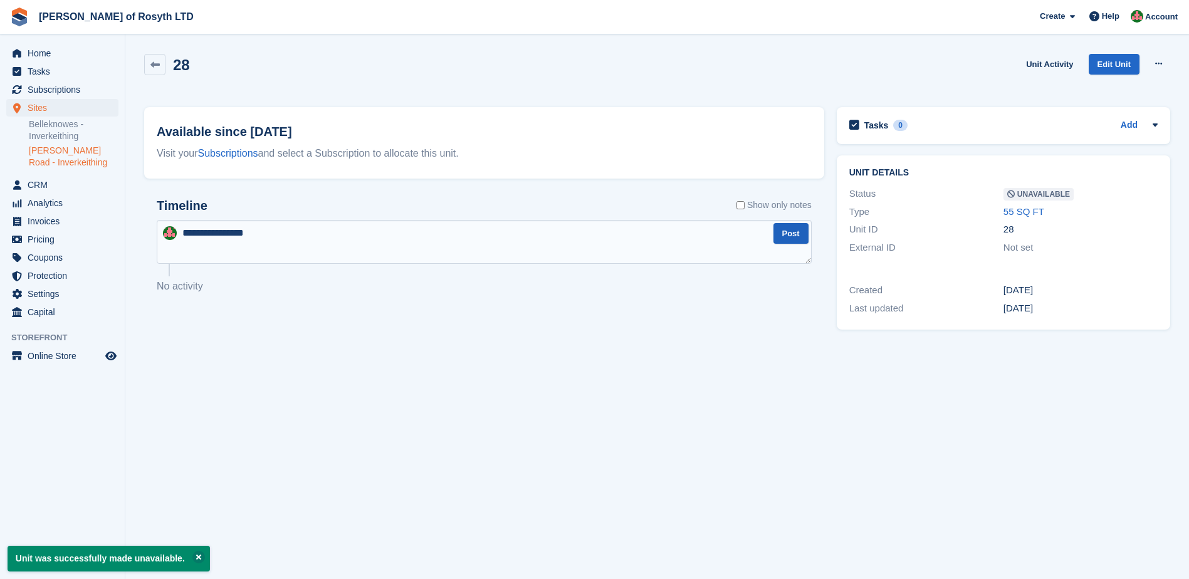
type textarea "**********"
click at [791, 235] on button "Post" at bounding box center [790, 233] width 35 height 21
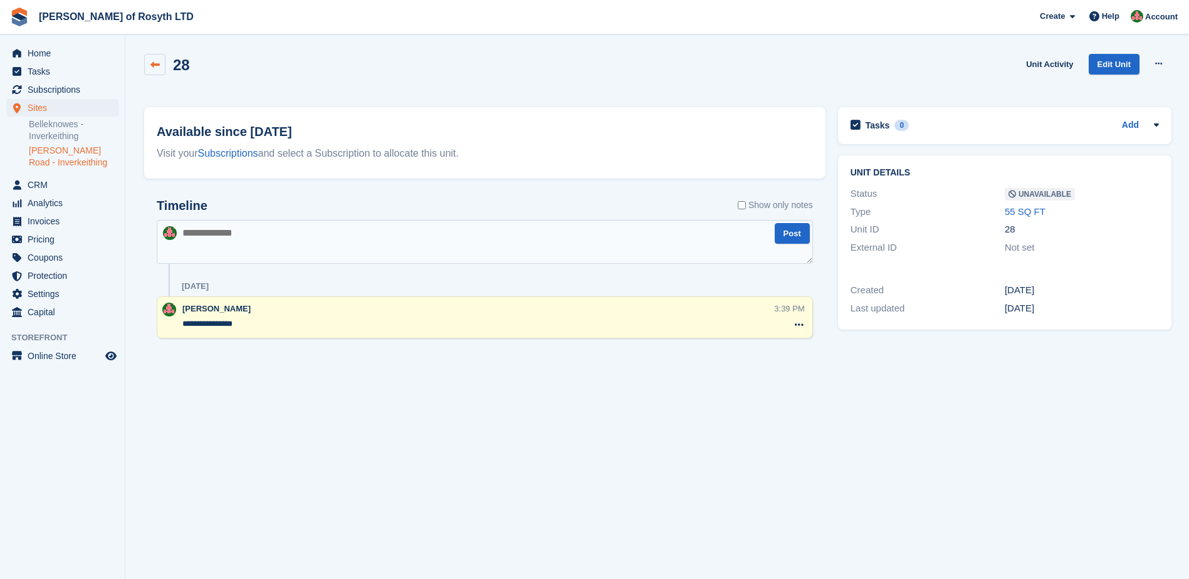
click at [157, 68] on icon at bounding box center [154, 64] width 9 height 9
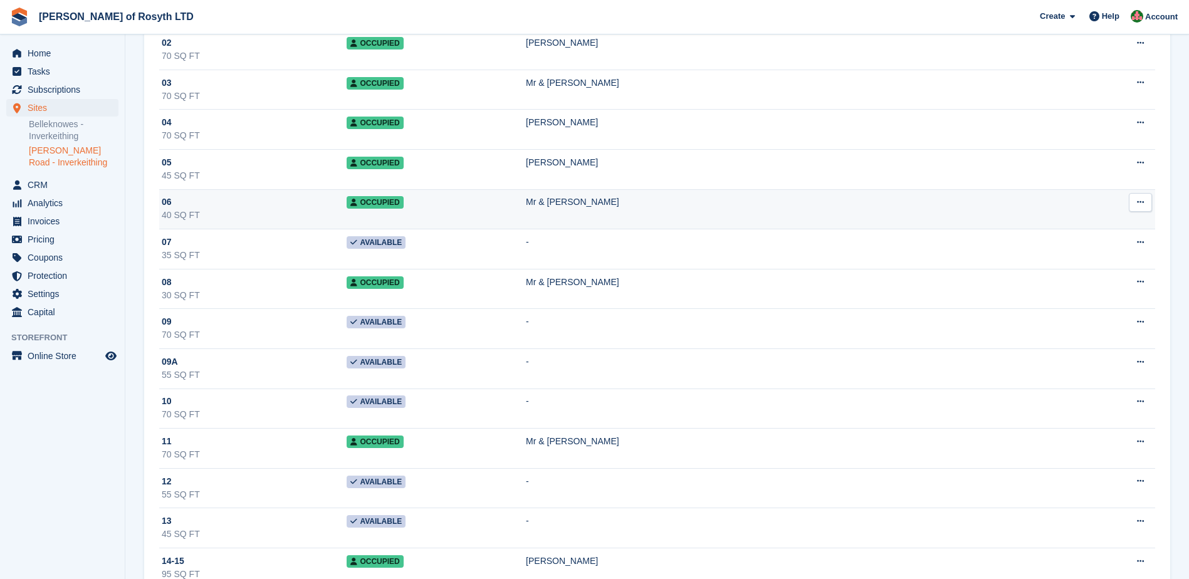
scroll to position [188, 0]
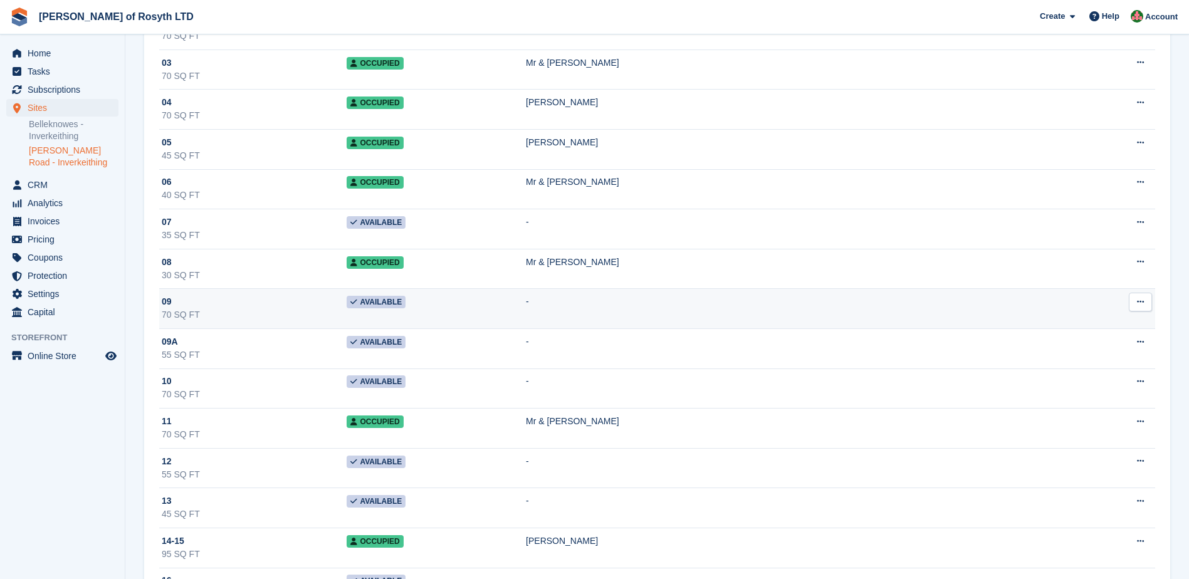
click at [405, 302] on span "Available" at bounding box center [375, 302] width 59 height 13
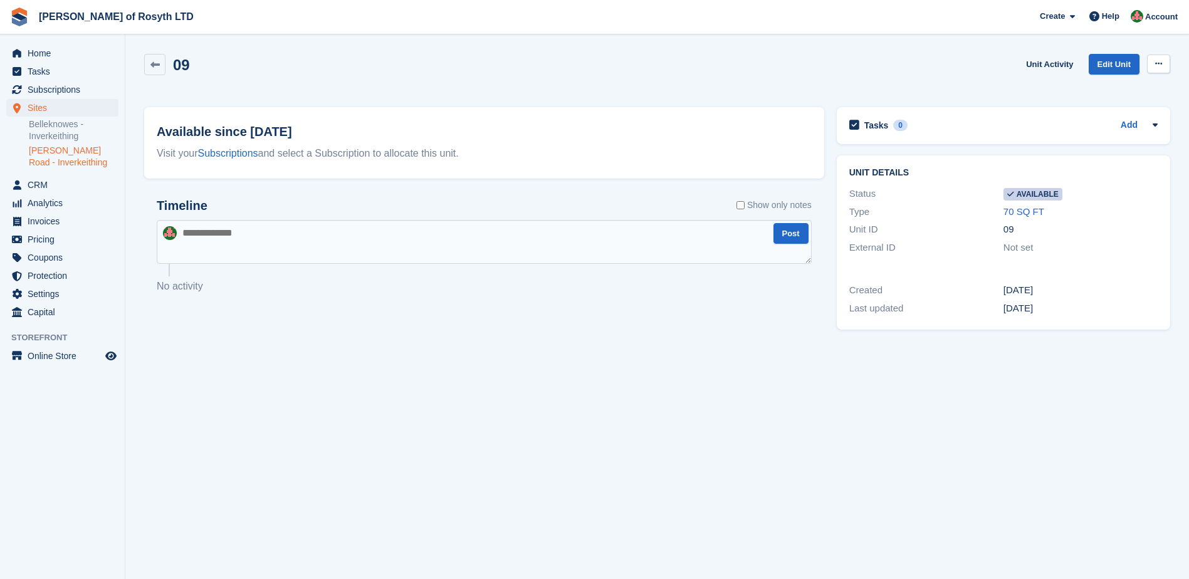
click at [1158, 60] on icon at bounding box center [1158, 64] width 7 height 8
click at [1113, 86] on p "Make unavailable" at bounding box center [1109, 88] width 109 height 16
click at [222, 248] on textarea at bounding box center [484, 242] width 655 height 44
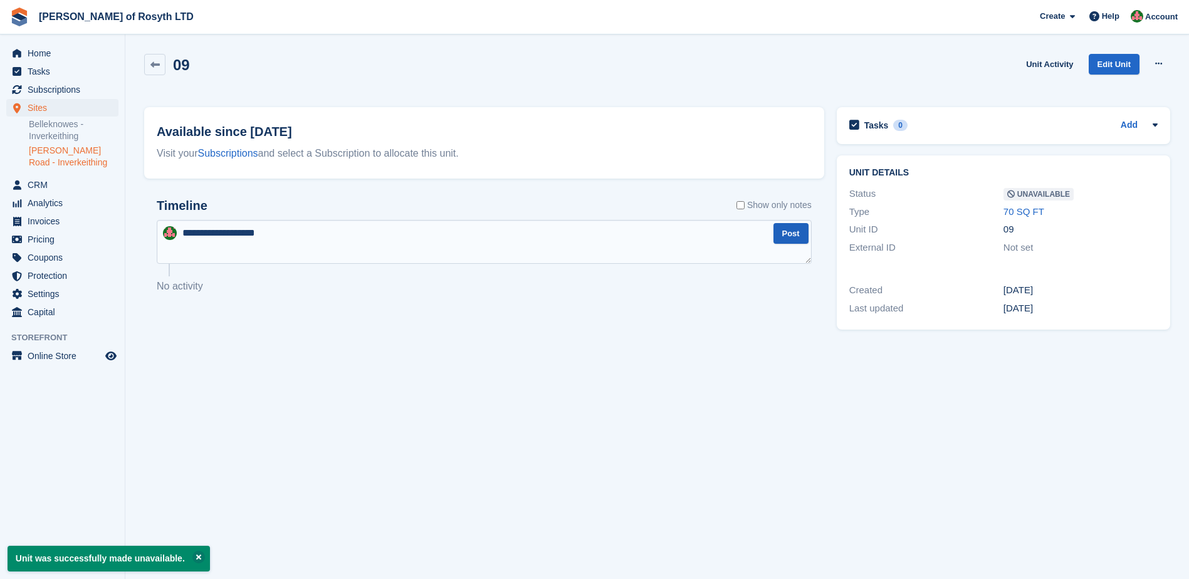
type textarea "**********"
click at [780, 235] on button "Post" at bounding box center [790, 233] width 35 height 21
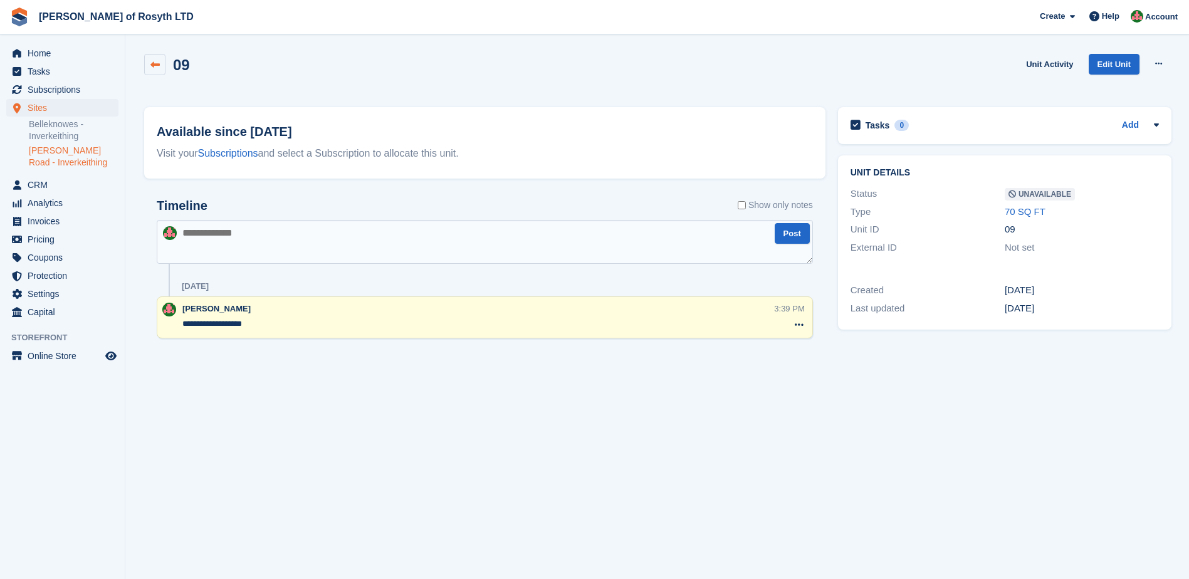
click at [157, 57] on link at bounding box center [154, 64] width 21 height 21
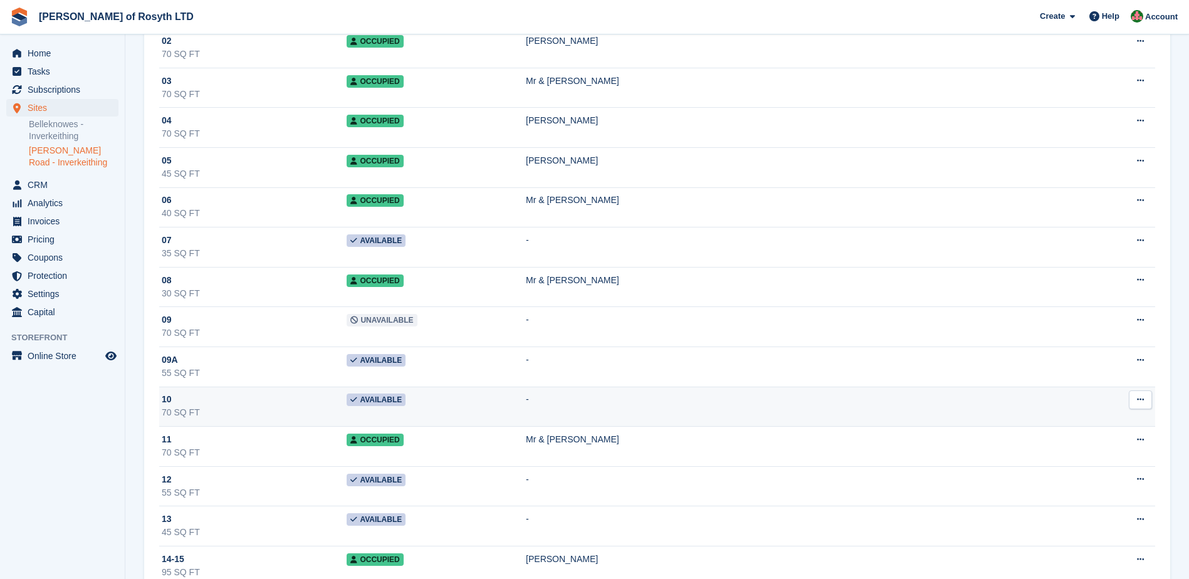
scroll to position [188, 0]
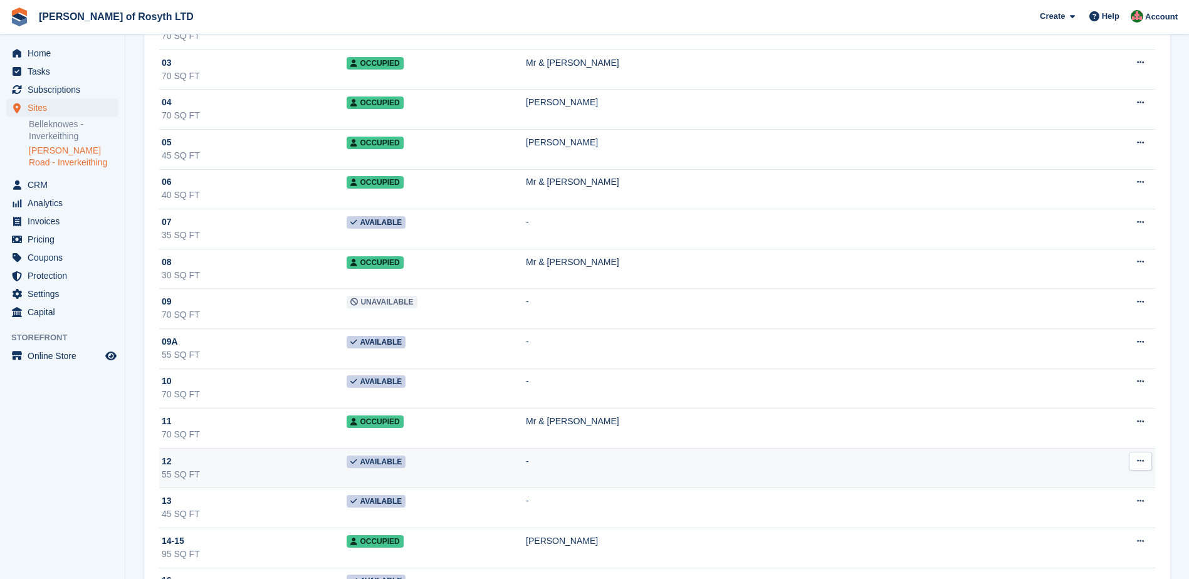
click at [405, 464] on span "Available" at bounding box center [375, 461] width 59 height 13
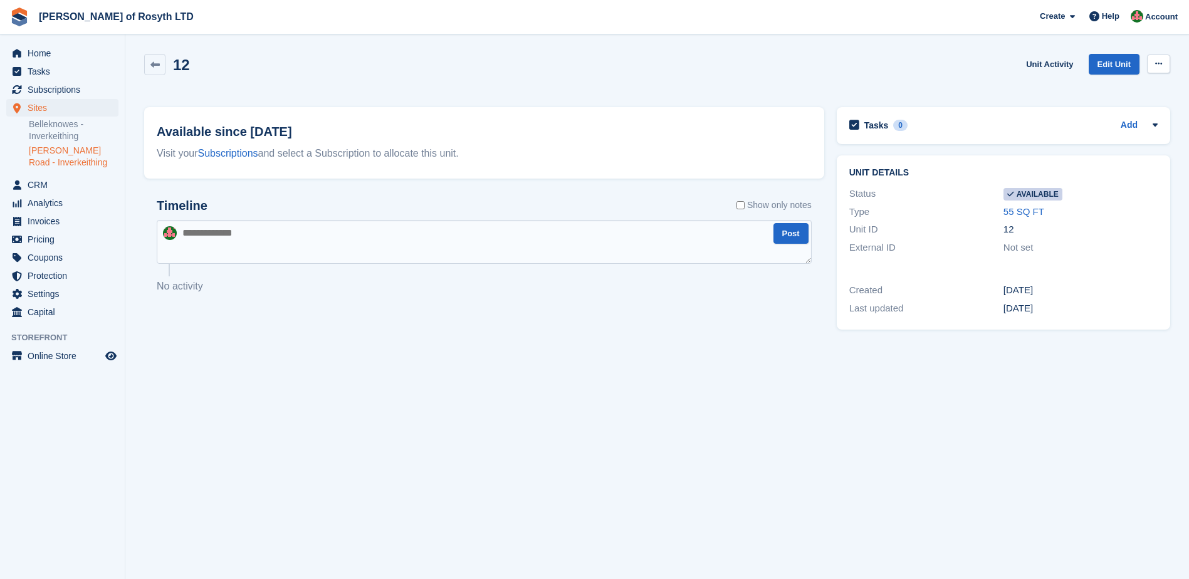
click at [1151, 65] on button at bounding box center [1158, 64] width 23 height 19
click at [1116, 88] on p "Make unavailable" at bounding box center [1109, 88] width 109 height 16
click at [226, 242] on textarea at bounding box center [484, 242] width 655 height 44
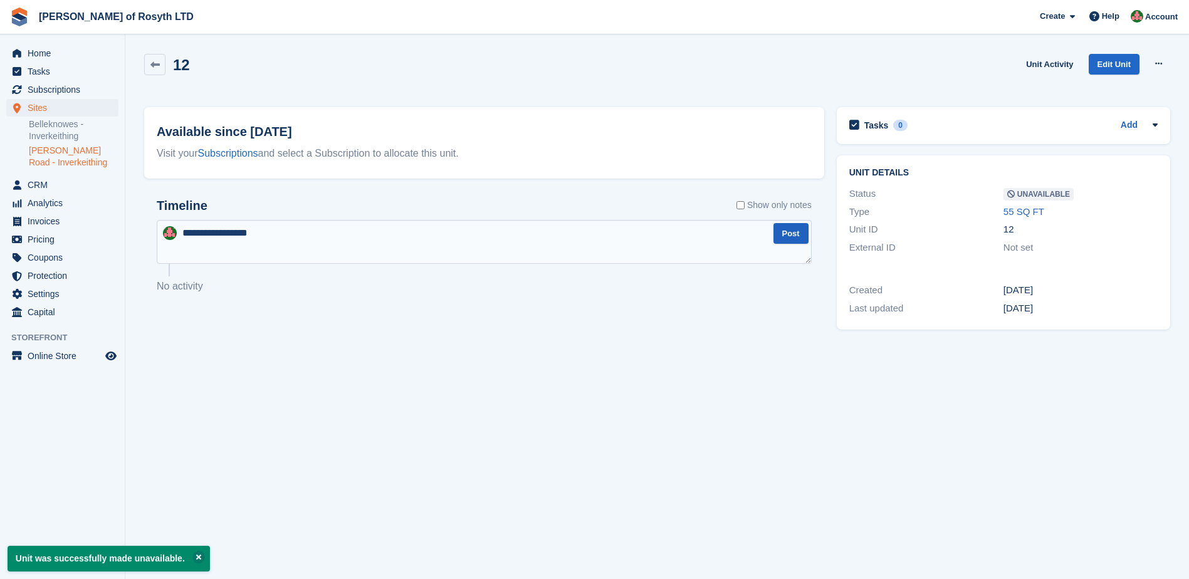
type textarea "**********"
click at [784, 235] on button "Post" at bounding box center [790, 233] width 35 height 21
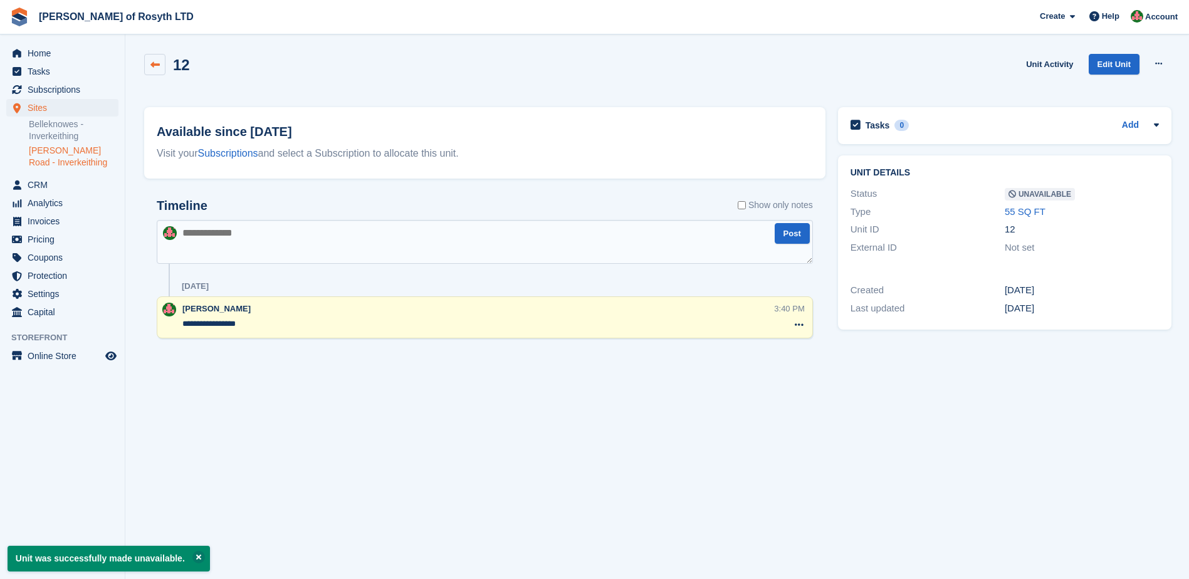
click at [157, 67] on icon at bounding box center [154, 64] width 9 height 9
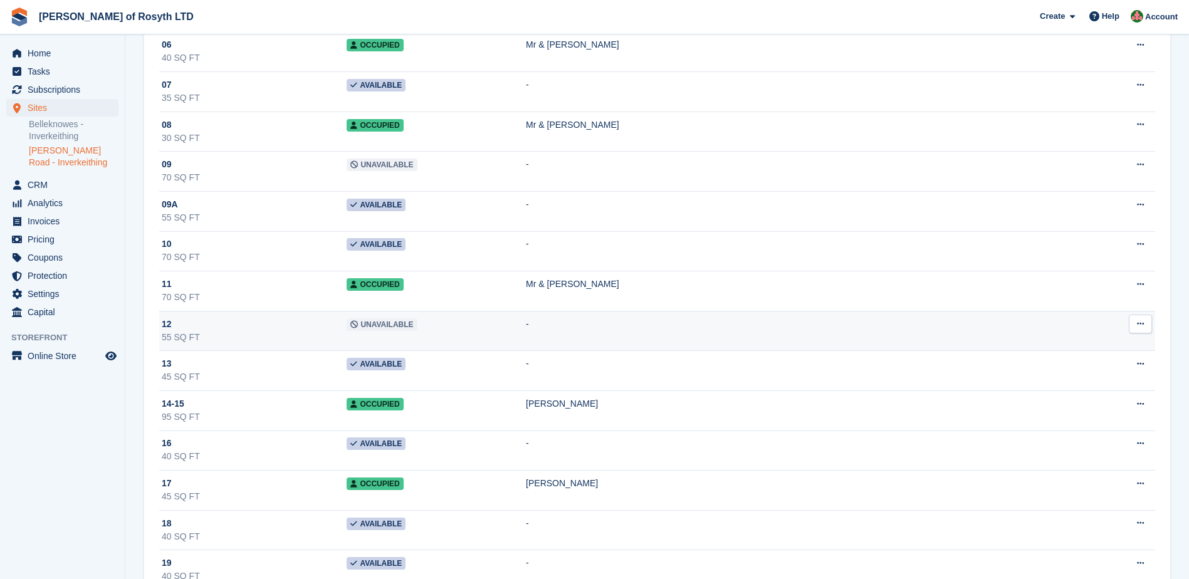
scroll to position [376, 0]
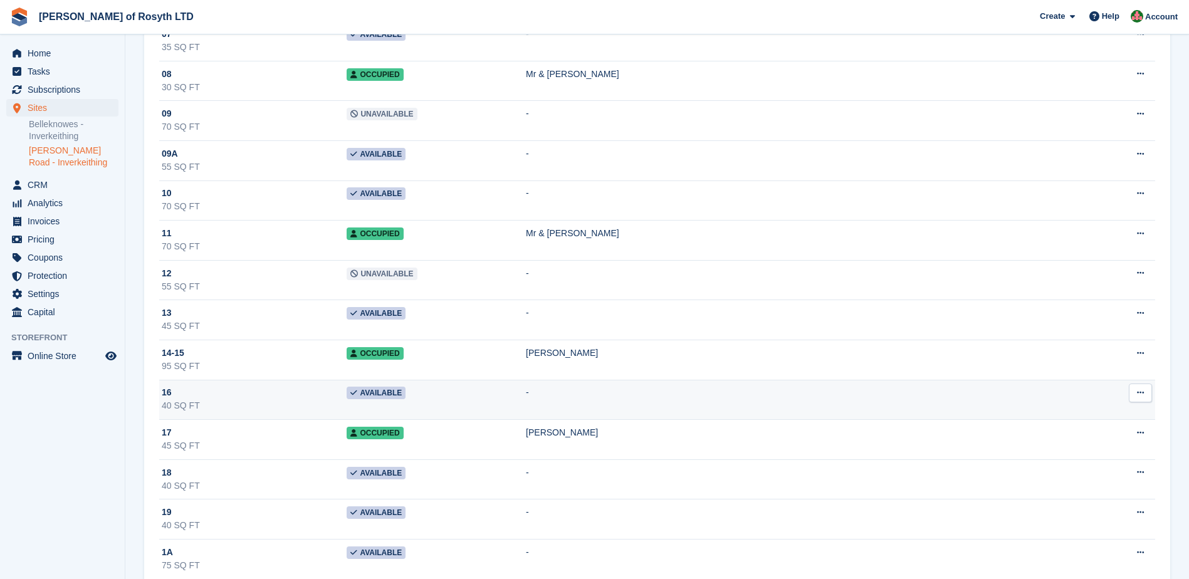
click at [405, 389] on span "Available" at bounding box center [375, 393] width 59 height 13
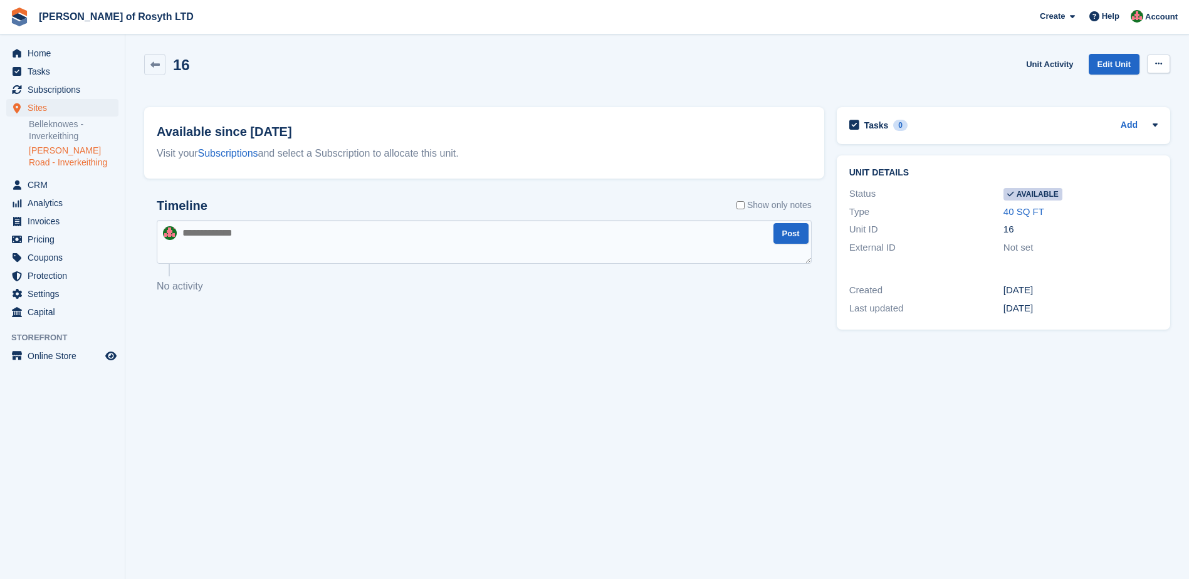
click at [1158, 61] on icon at bounding box center [1158, 64] width 7 height 8
click at [1106, 84] on p "Make unavailable" at bounding box center [1109, 88] width 109 height 16
click at [370, 234] on textarea at bounding box center [484, 242] width 655 height 44
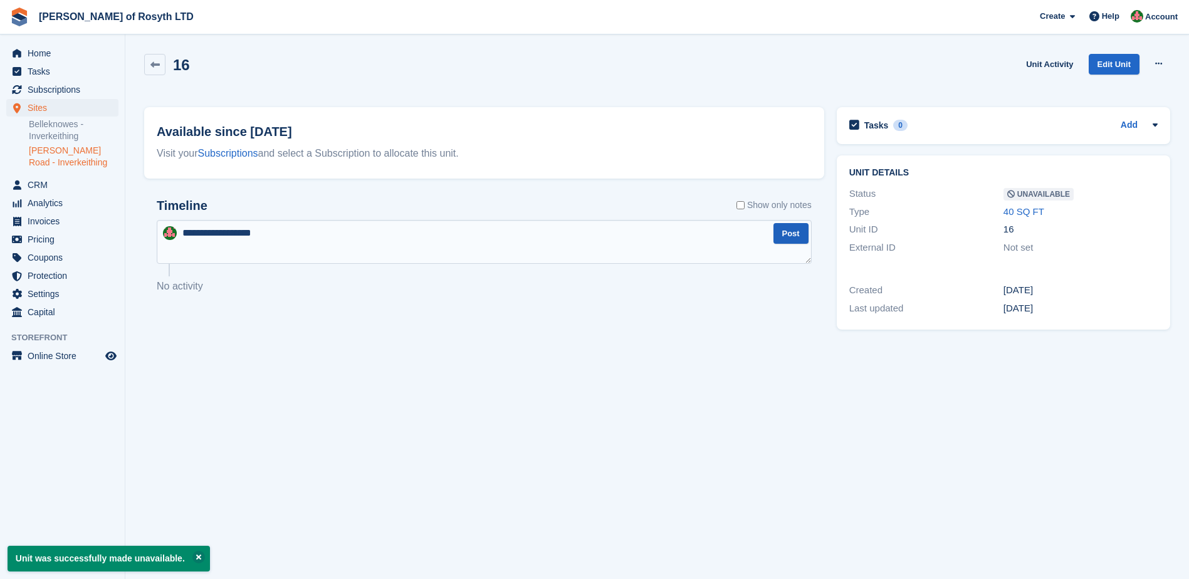
type textarea "**********"
click at [781, 234] on button "Post" at bounding box center [790, 233] width 35 height 21
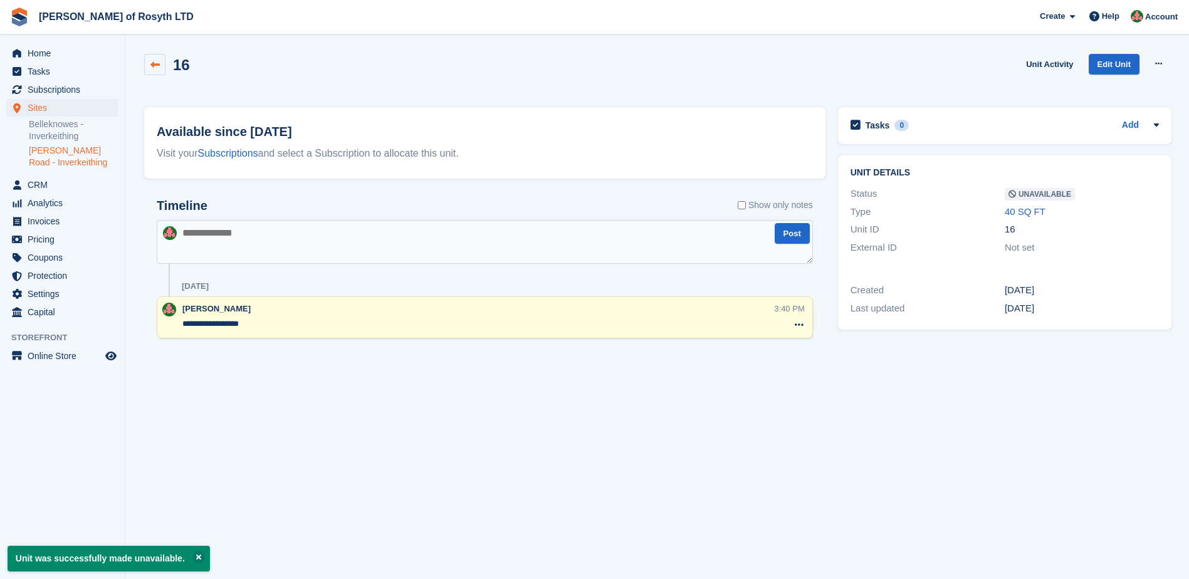
click at [152, 66] on icon at bounding box center [154, 64] width 9 height 9
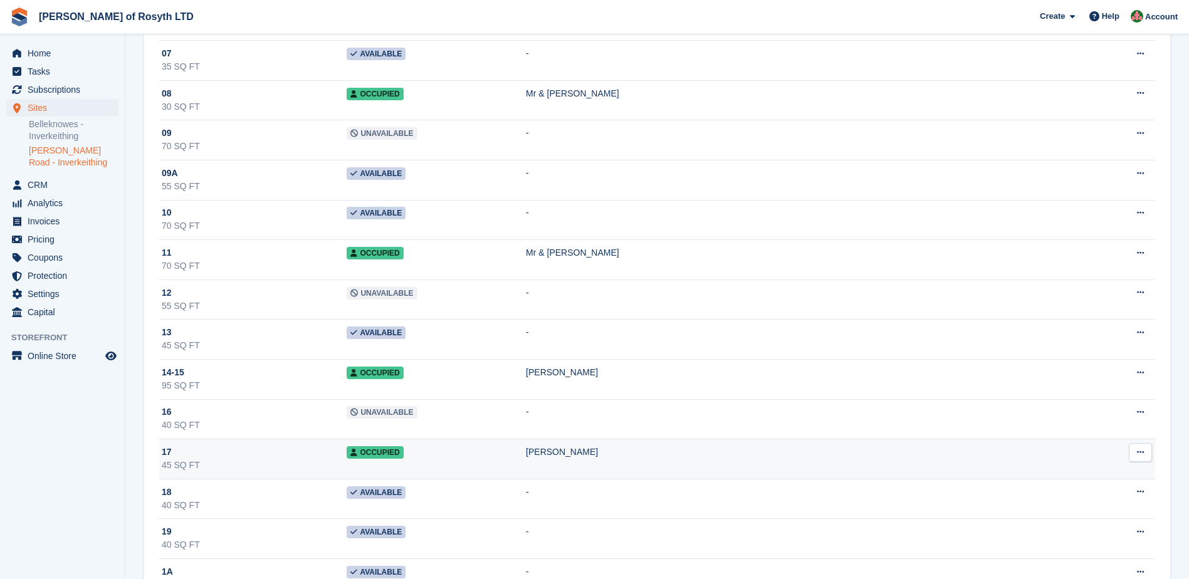
scroll to position [376, 0]
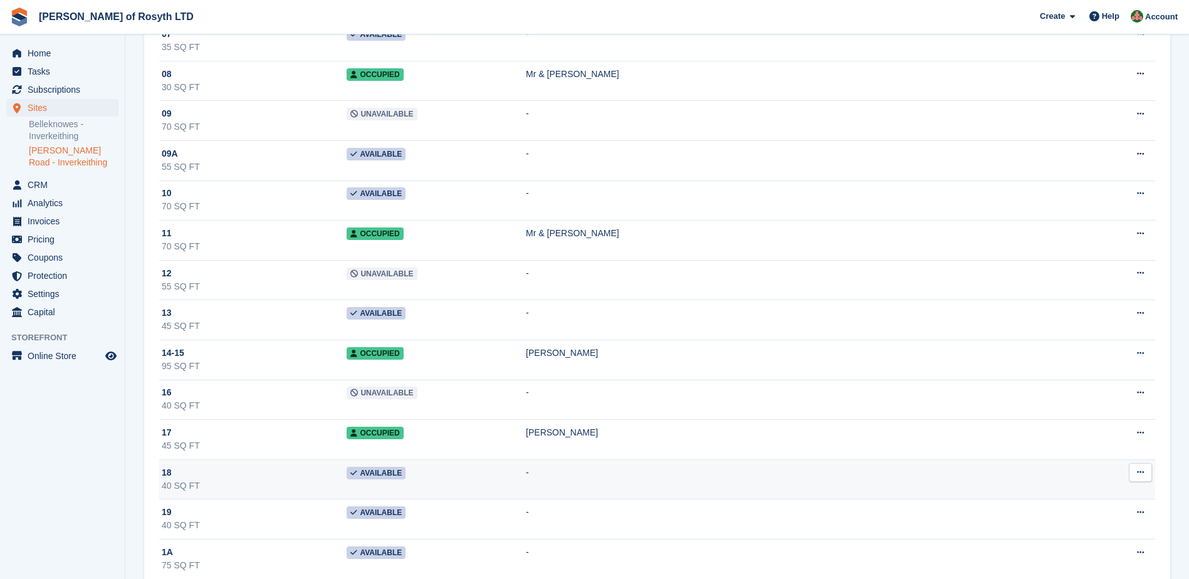
click at [405, 476] on span "Available" at bounding box center [375, 473] width 59 height 13
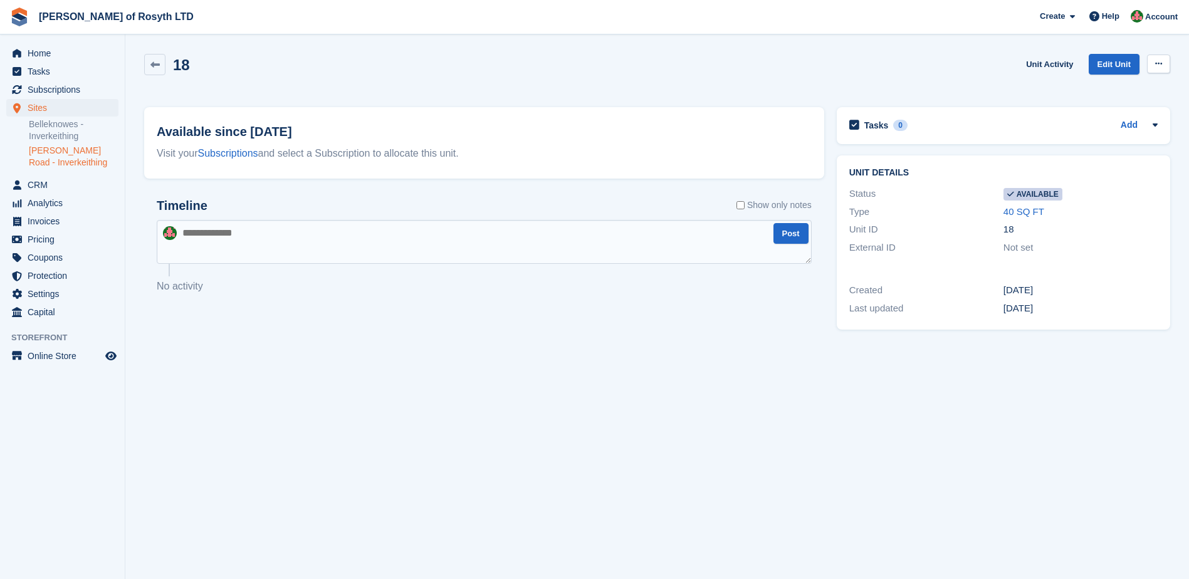
click at [1152, 58] on button at bounding box center [1158, 64] width 23 height 19
click at [357, 237] on textarea at bounding box center [484, 242] width 655 height 44
type textarea "**********"
click at [793, 239] on button "Post" at bounding box center [790, 233] width 35 height 21
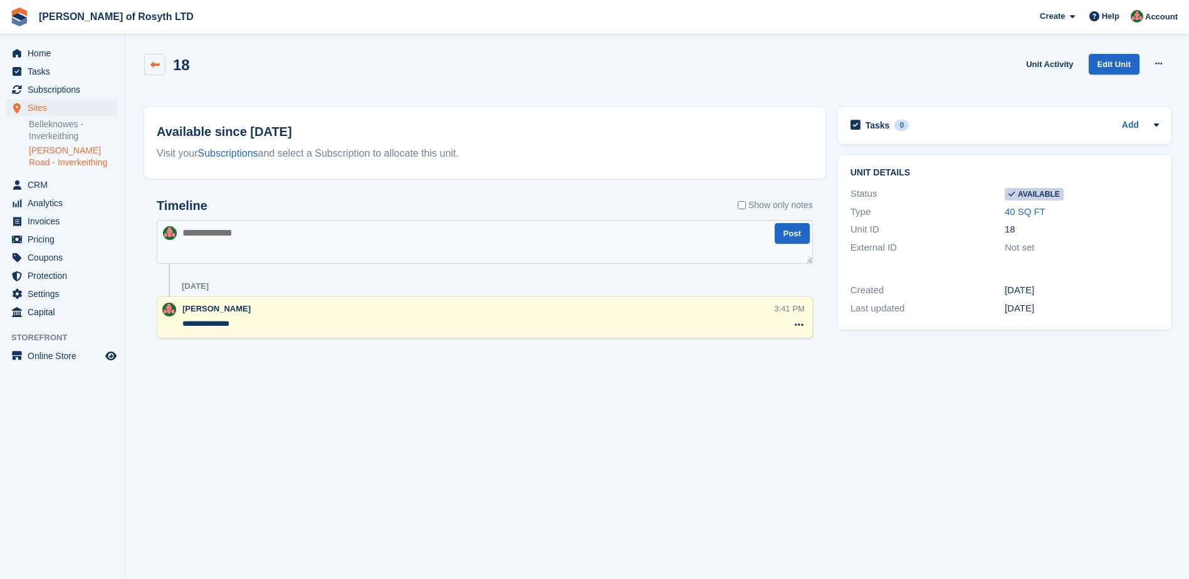
click at [155, 66] on icon at bounding box center [154, 64] width 9 height 9
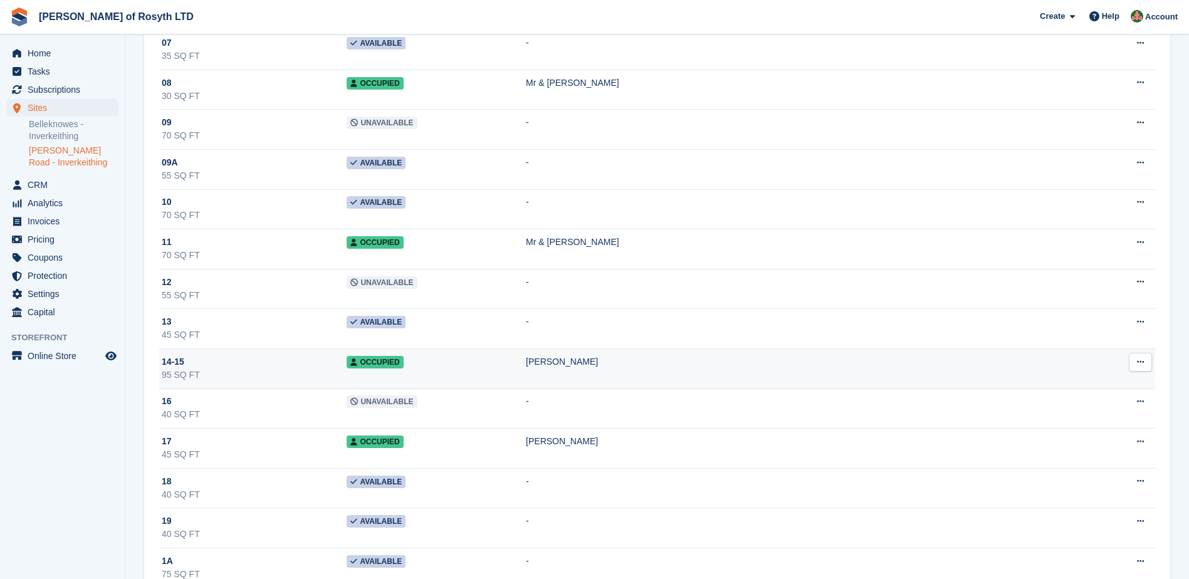
scroll to position [376, 0]
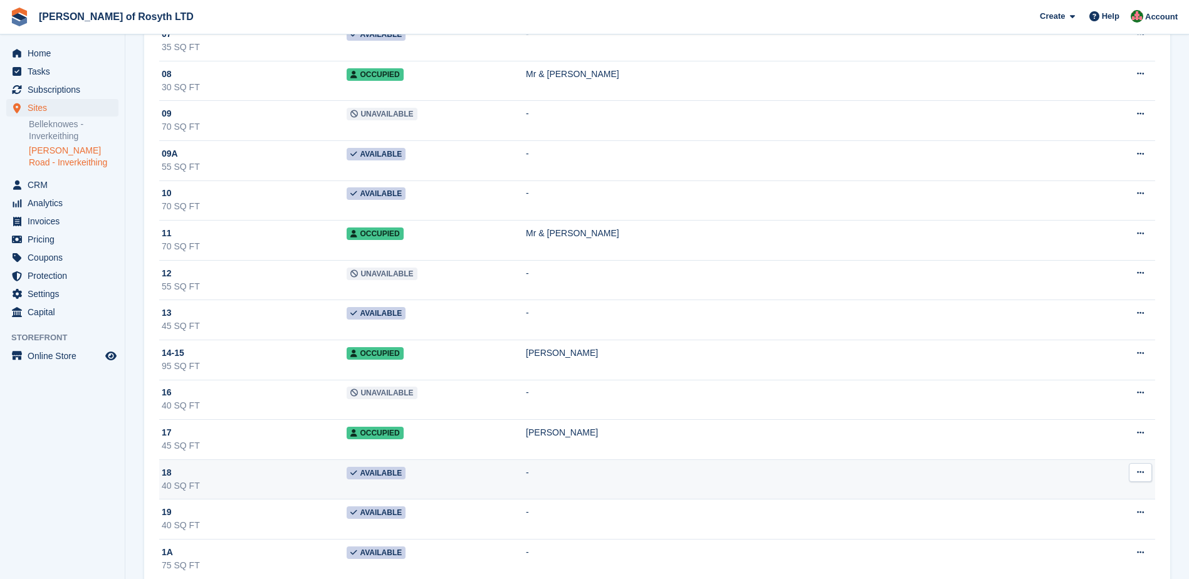
click at [405, 473] on span "Available" at bounding box center [375, 473] width 59 height 13
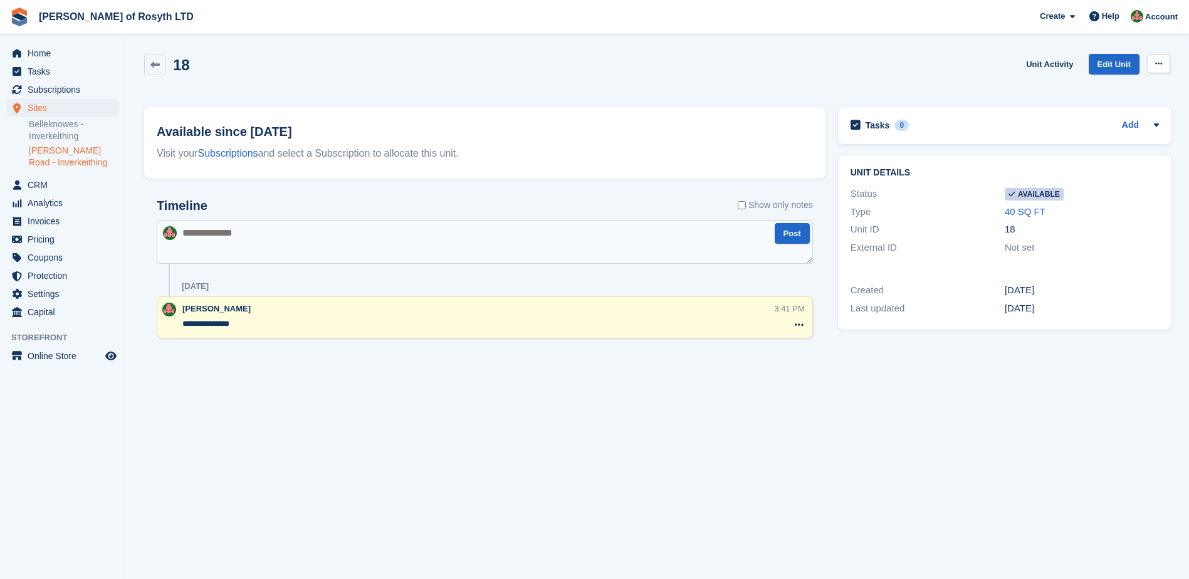
click at [1148, 66] on button at bounding box center [1158, 64] width 23 height 19
click at [1092, 87] on p "Make unavailable" at bounding box center [1109, 88] width 109 height 16
click at [159, 63] on icon at bounding box center [154, 64] width 9 height 9
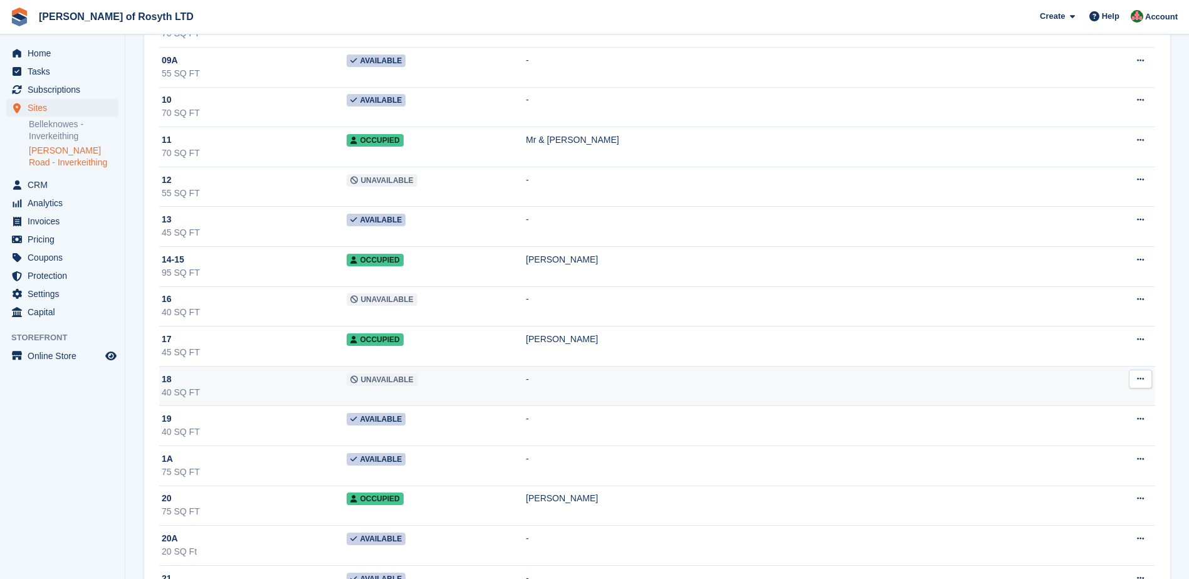
scroll to position [501, 0]
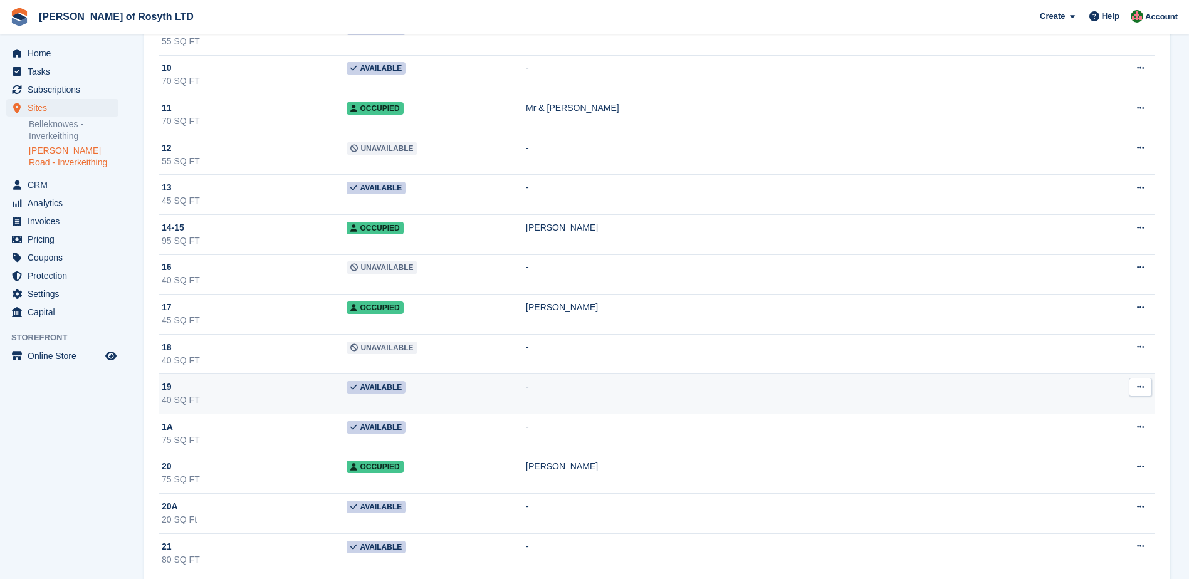
click at [405, 389] on span "Available" at bounding box center [375, 387] width 59 height 13
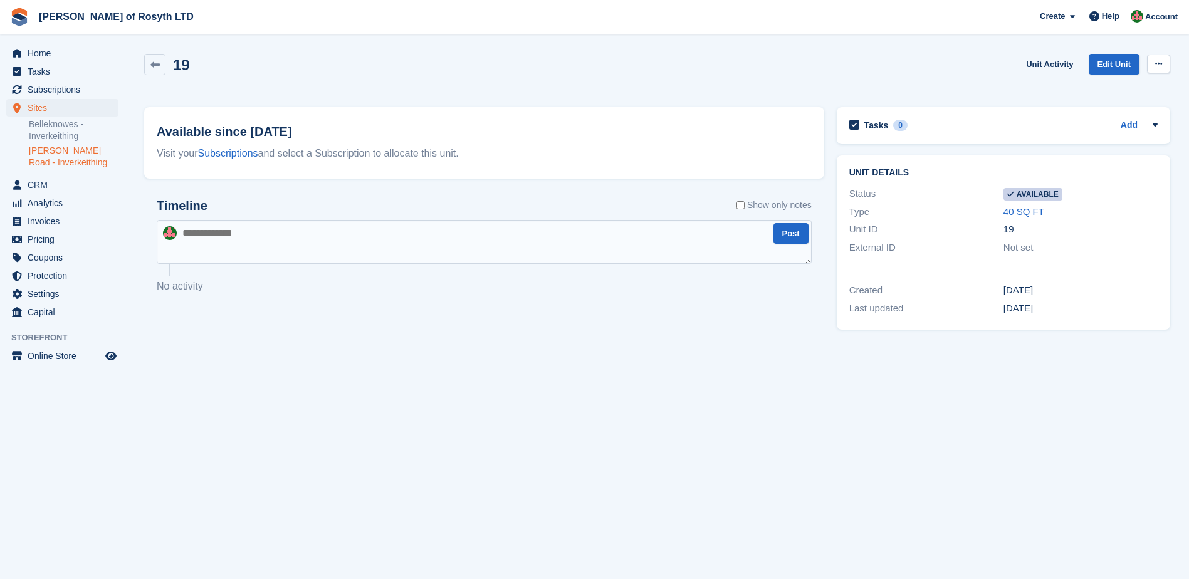
click at [1155, 68] on icon at bounding box center [1158, 64] width 7 height 8
click at [1086, 91] on p "Make unavailable" at bounding box center [1109, 88] width 109 height 16
click at [338, 234] on textarea at bounding box center [484, 242] width 655 height 44
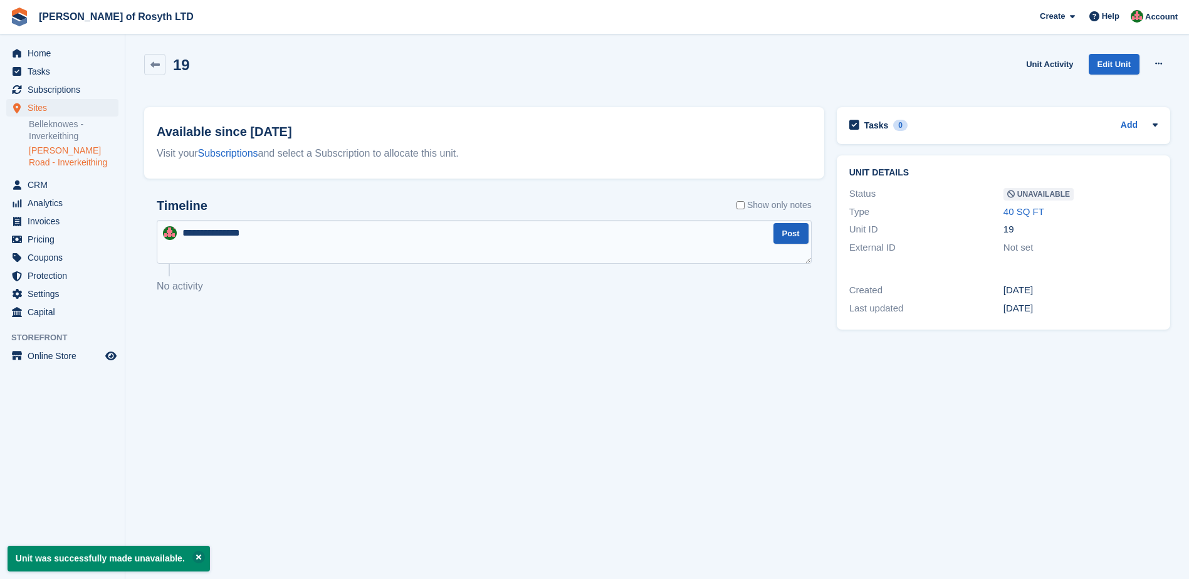
type textarea "**********"
click at [798, 237] on button "Post" at bounding box center [790, 233] width 35 height 21
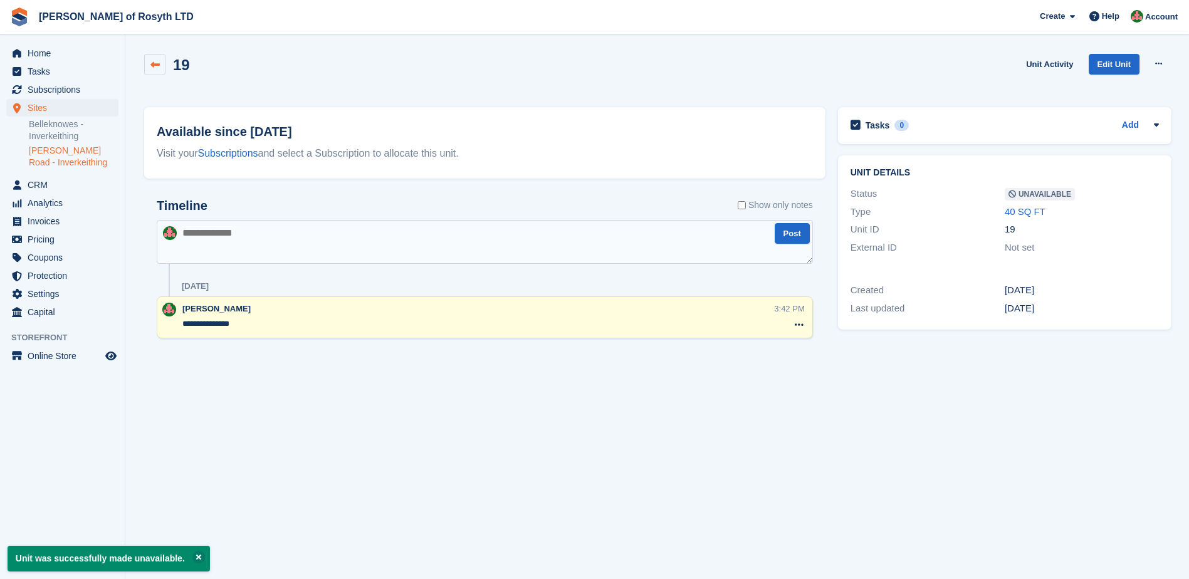
click at [157, 62] on icon at bounding box center [154, 64] width 9 height 9
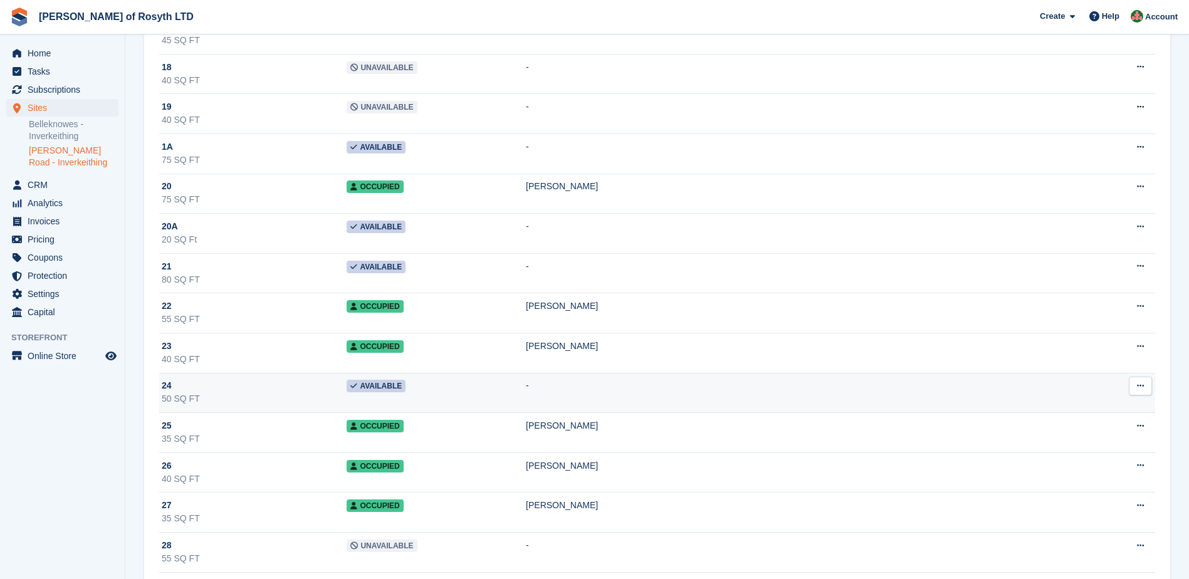
scroll to position [752, 0]
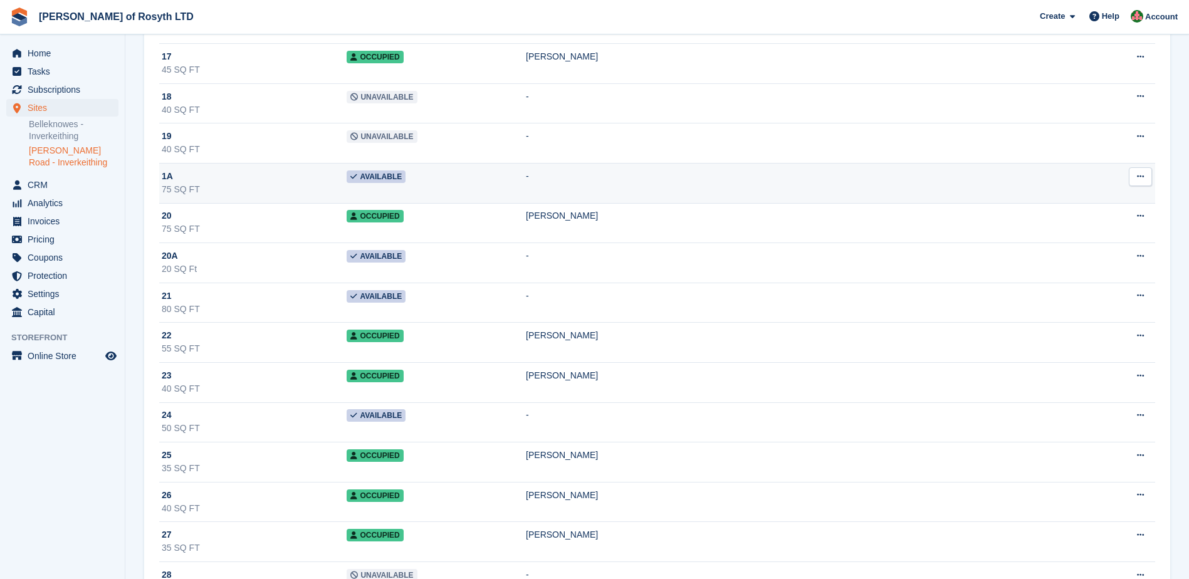
click at [405, 179] on span "Available" at bounding box center [375, 176] width 59 height 13
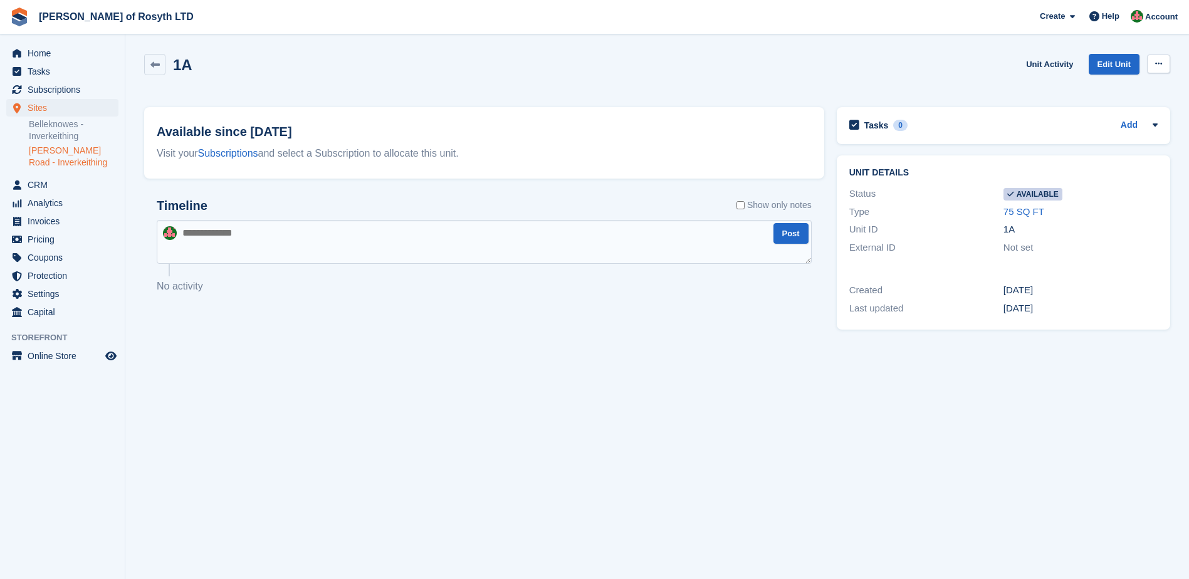
click at [1157, 67] on icon at bounding box center [1158, 64] width 7 height 8
click at [1096, 88] on p "Make unavailable" at bounding box center [1109, 88] width 109 height 16
click at [374, 237] on textarea at bounding box center [484, 242] width 655 height 44
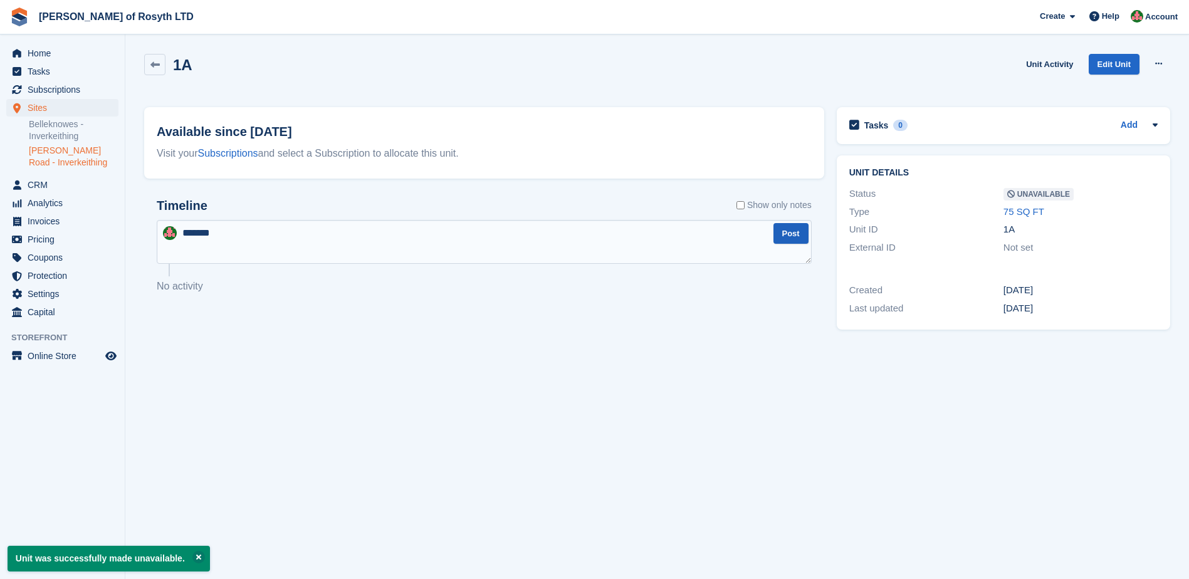
type textarea "*******"
click at [781, 234] on button "Post" at bounding box center [790, 233] width 35 height 21
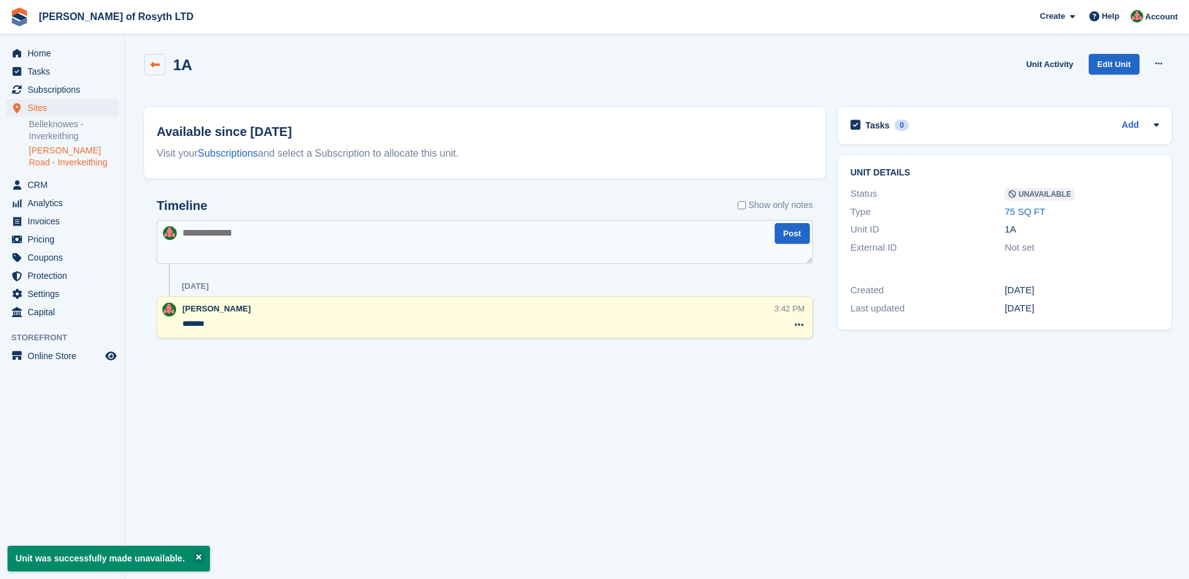
click at [155, 65] on icon at bounding box center [154, 64] width 9 height 9
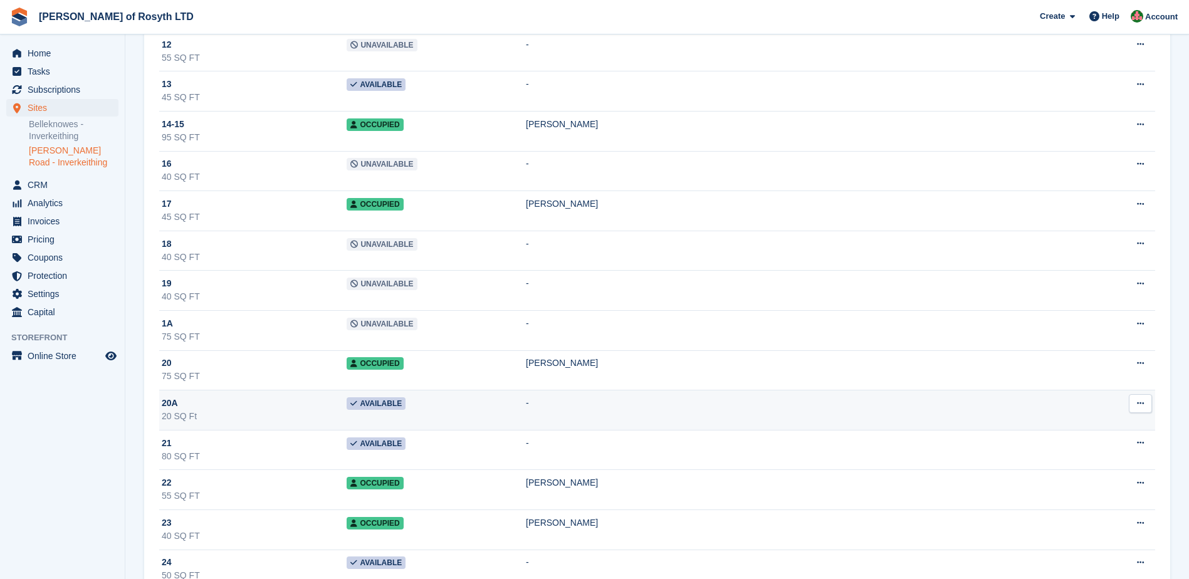
scroll to position [627, 0]
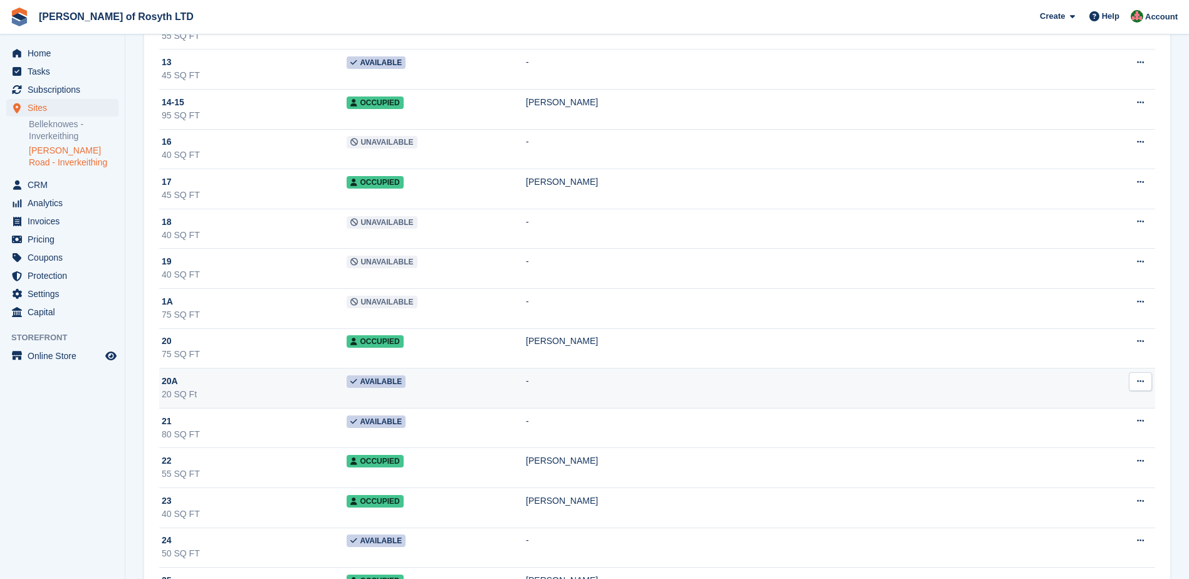
click at [1140, 383] on icon at bounding box center [1140, 381] width 7 height 8
click at [1077, 449] on p "Delete unit" at bounding box center [1091, 449] width 109 height 16
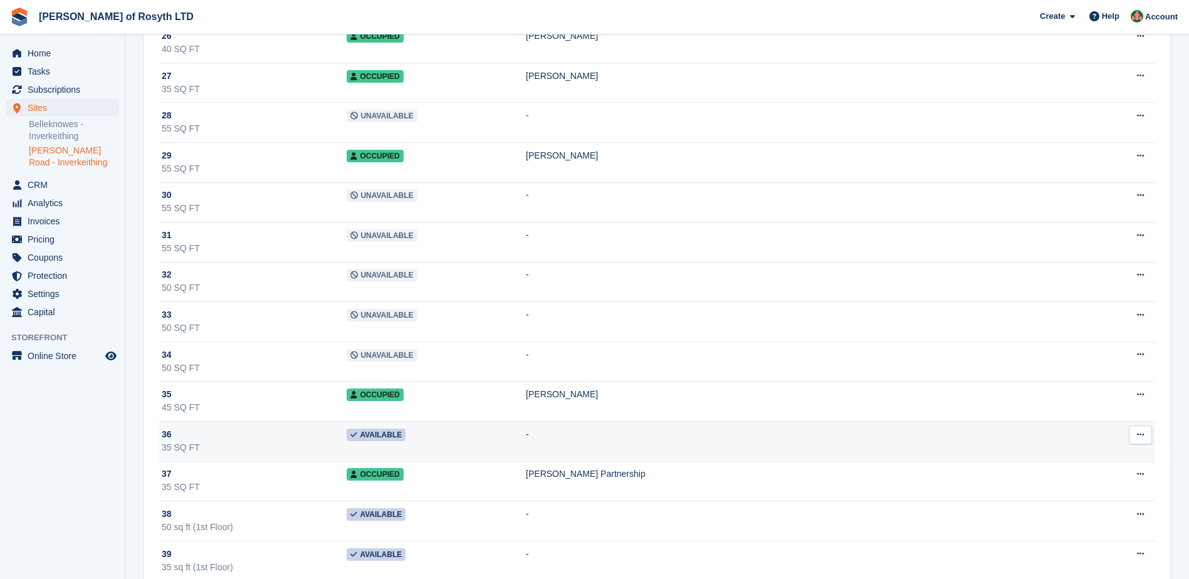
scroll to position [1190, 0]
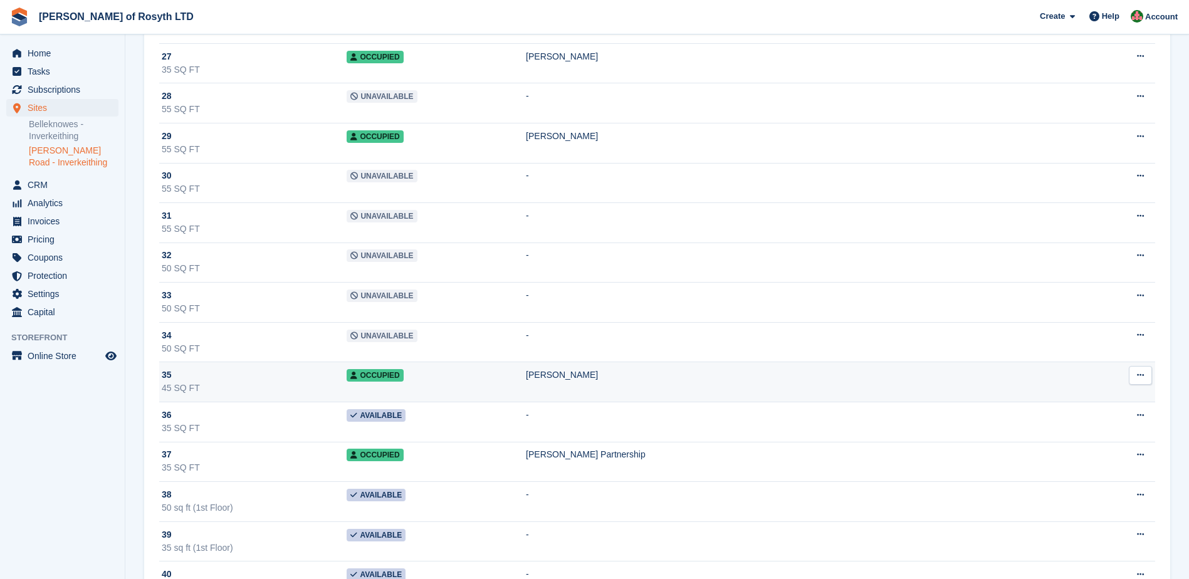
click at [400, 378] on span "Occupied" at bounding box center [374, 375] width 56 height 13
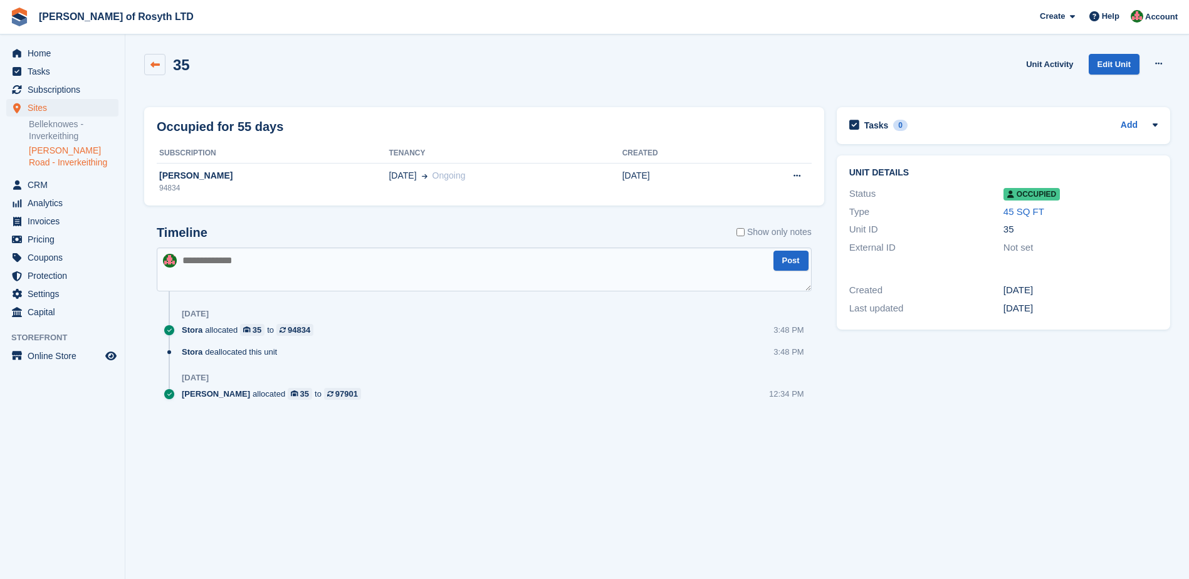
click at [151, 62] on icon at bounding box center [154, 64] width 9 height 9
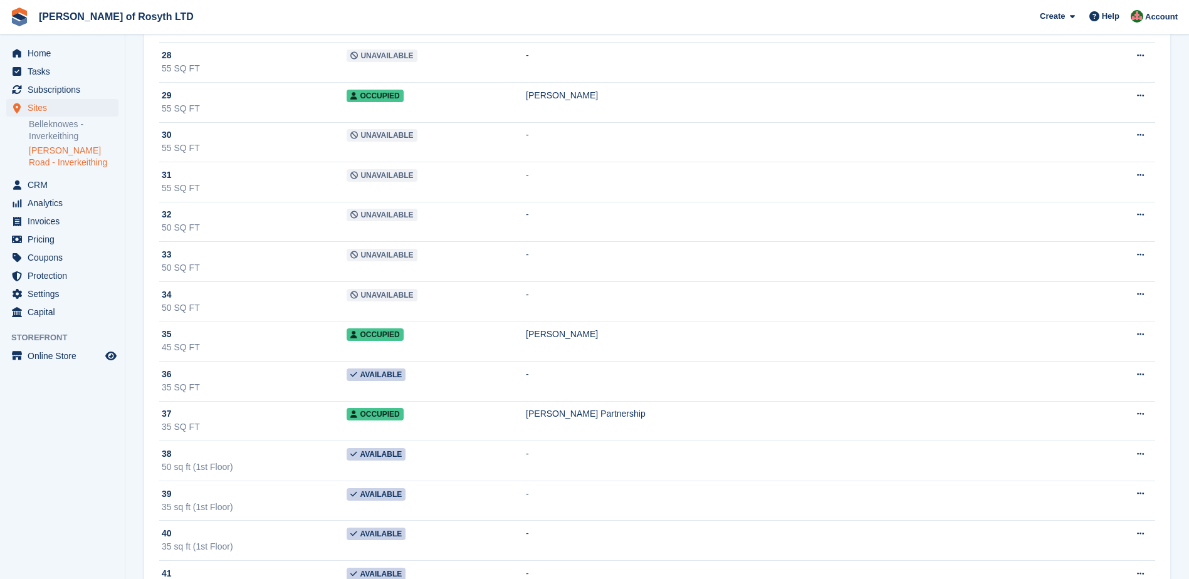
scroll to position [1253, 0]
